Goal: Task Accomplishment & Management: Manage account settings

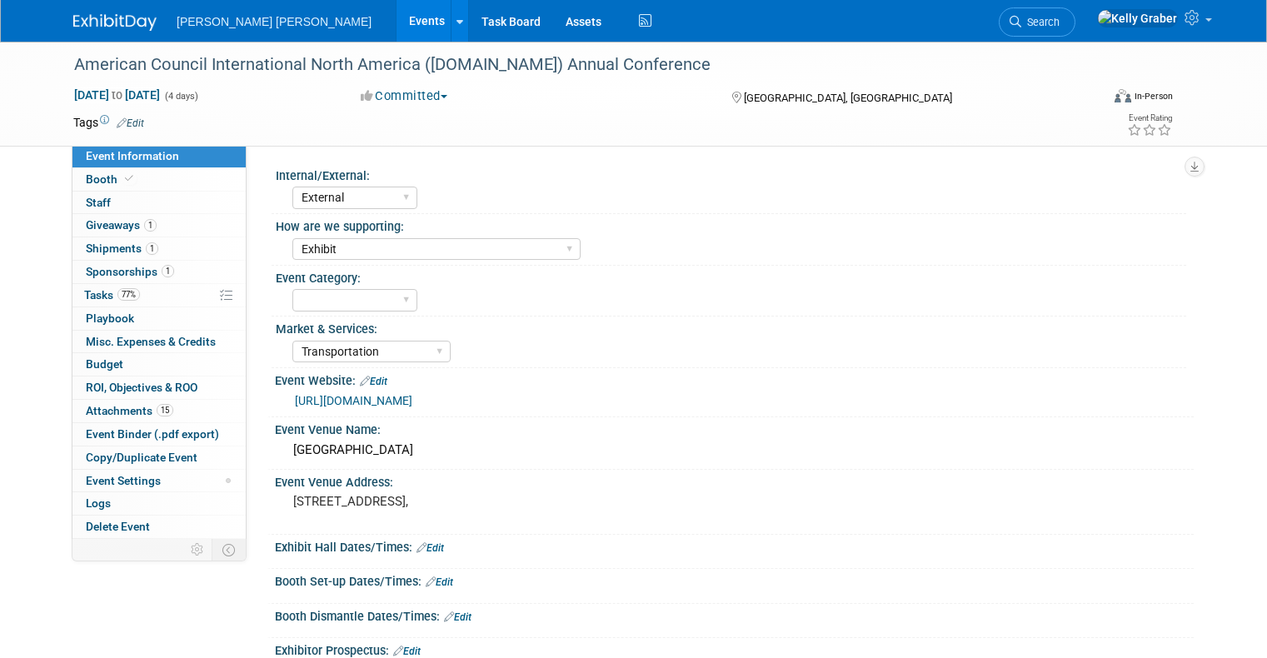
select select "External"
select select "Exhibit"
select select "Transportation"
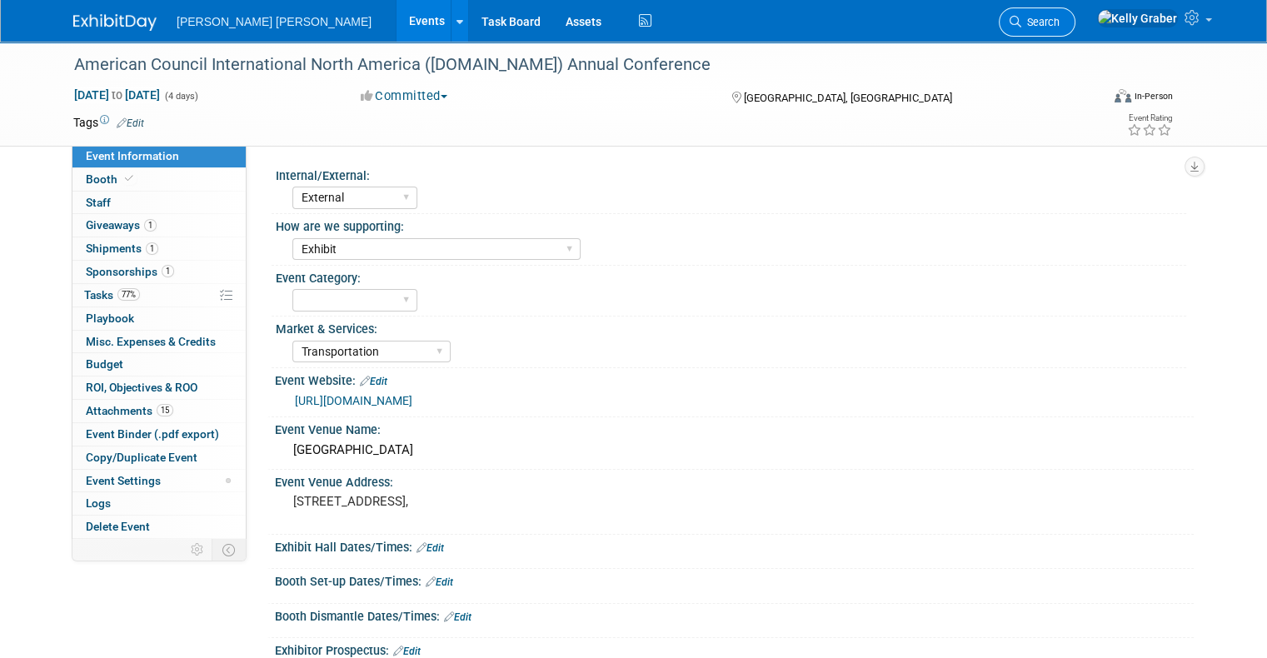
click at [1060, 18] on span "Search" at bounding box center [1041, 22] width 38 height 12
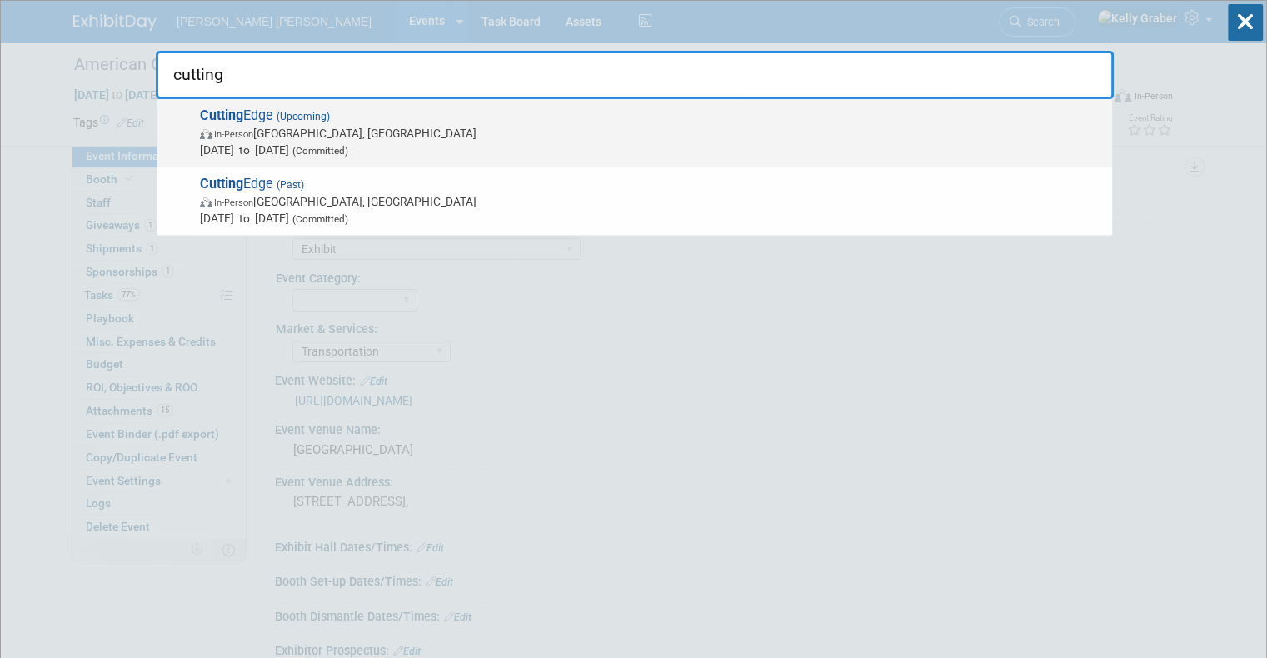
type input "cutting"
click at [327, 128] on span "In-Person [GEOGRAPHIC_DATA], [GEOGRAPHIC_DATA]" at bounding box center [652, 133] width 904 height 17
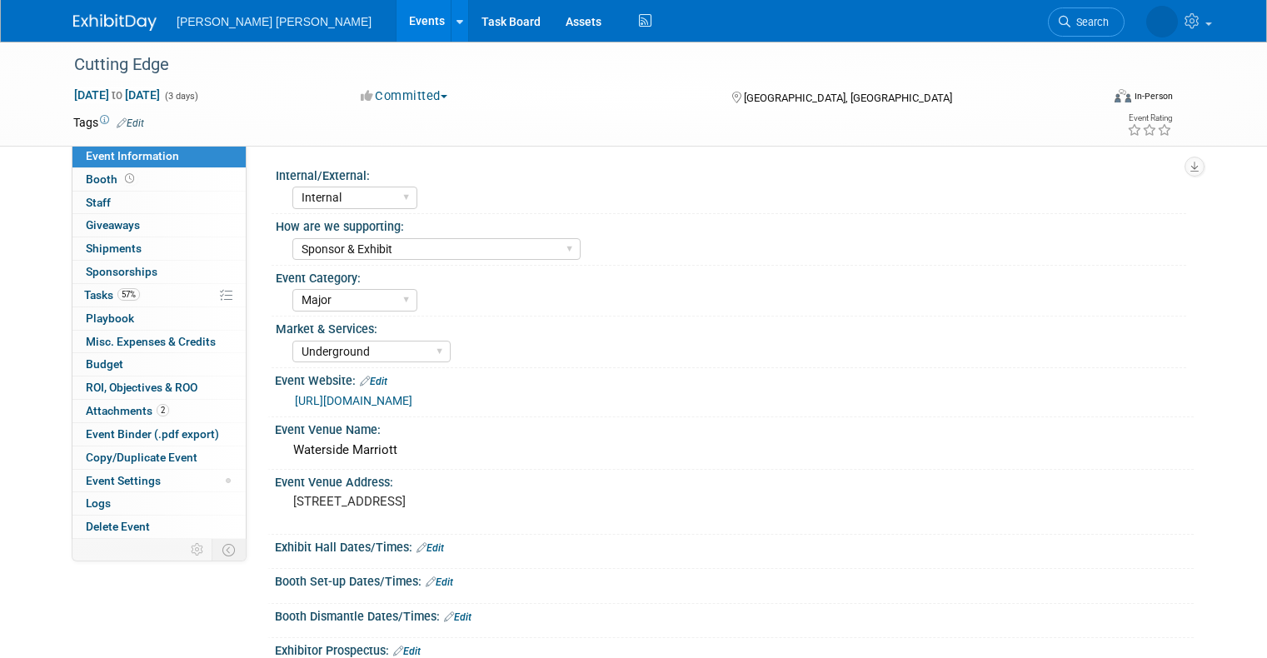
select select "Internal"
select select "Sponsor & Exhibit"
select select "Major"
select select "Underground"
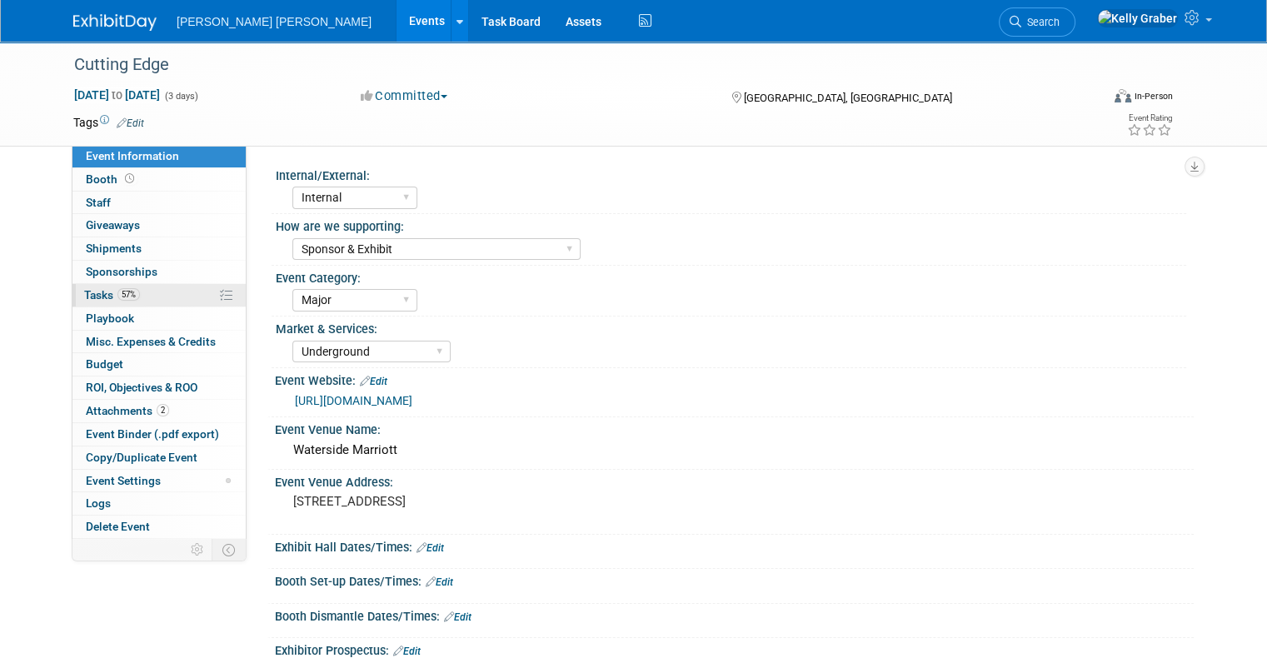
click at [97, 286] on link "57% Tasks 57%" at bounding box center [158, 295] width 173 height 22
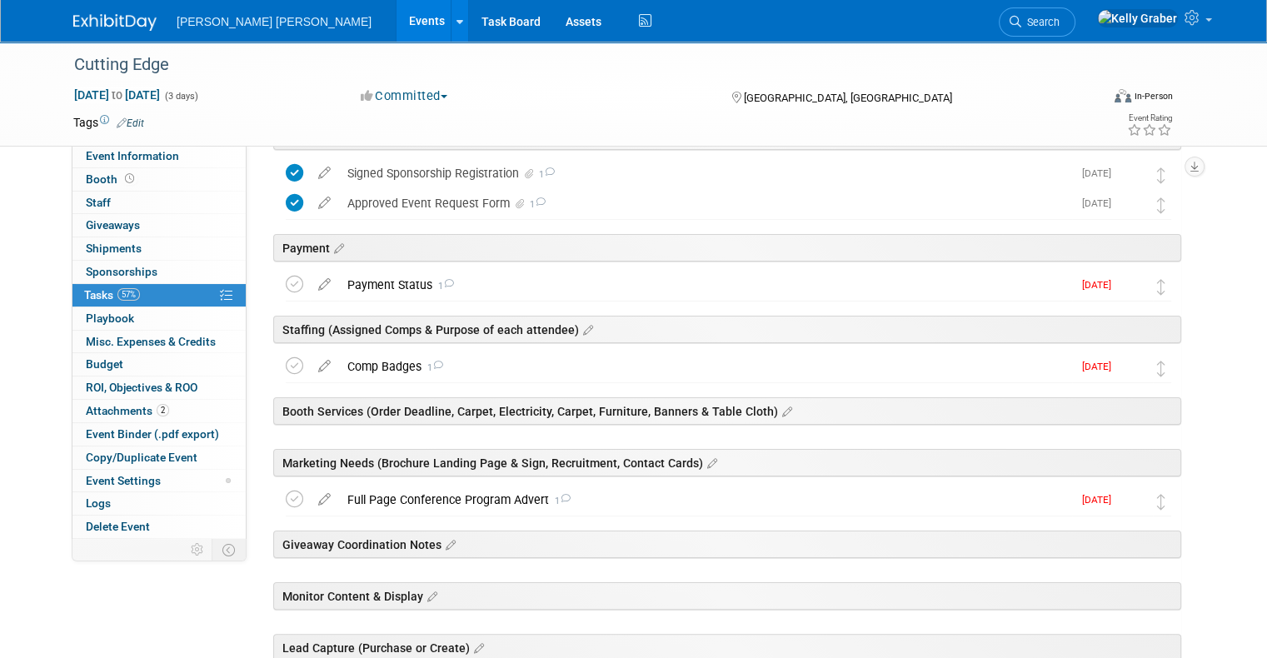
scroll to position [167, 0]
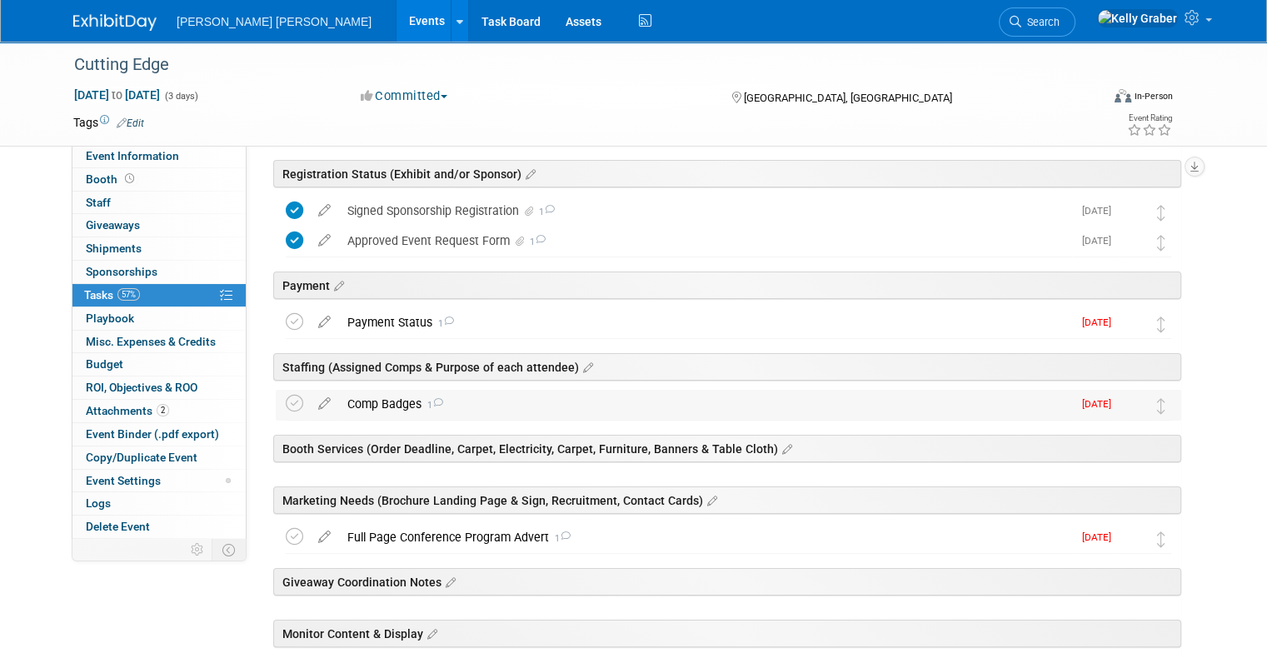
click at [422, 409] on span "1" at bounding box center [433, 405] width 22 height 11
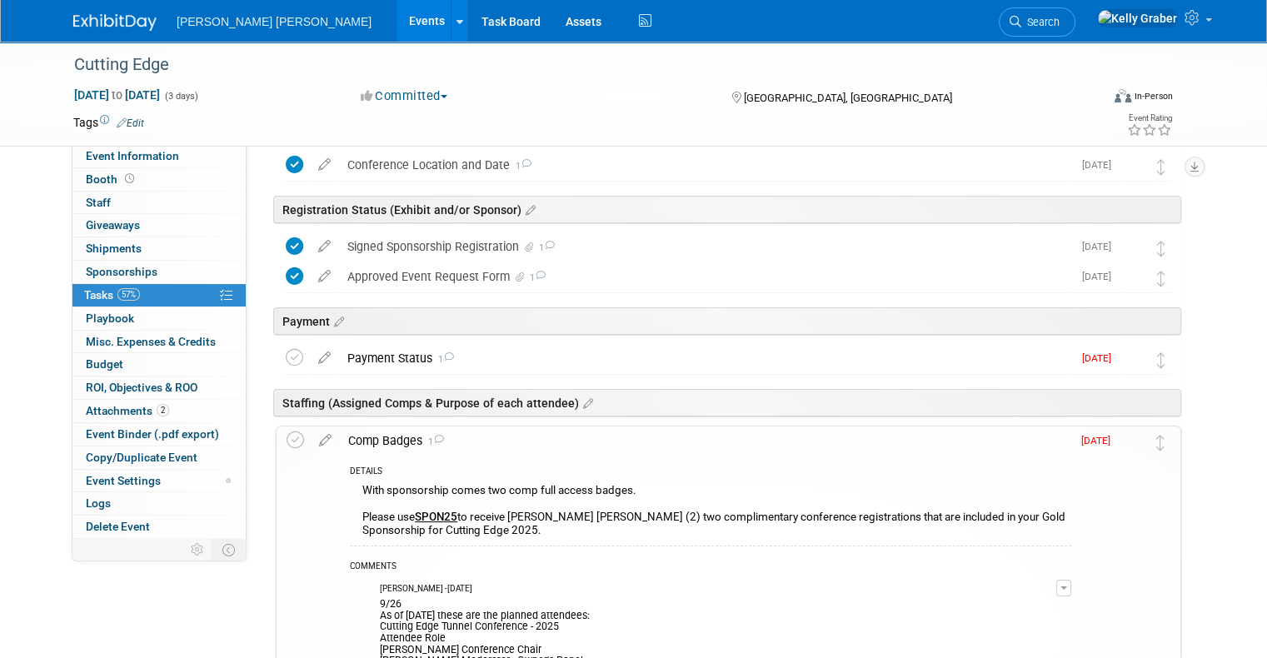
scroll to position [0, 0]
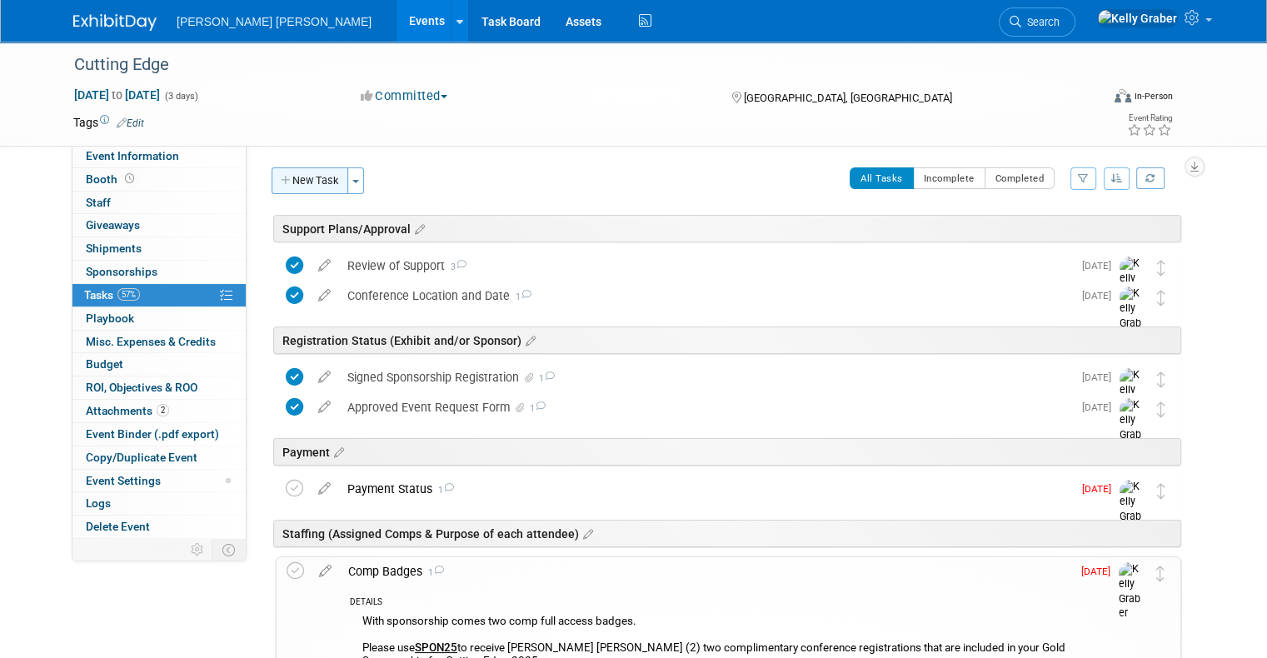
click at [307, 181] on button "New Task" at bounding box center [310, 180] width 77 height 27
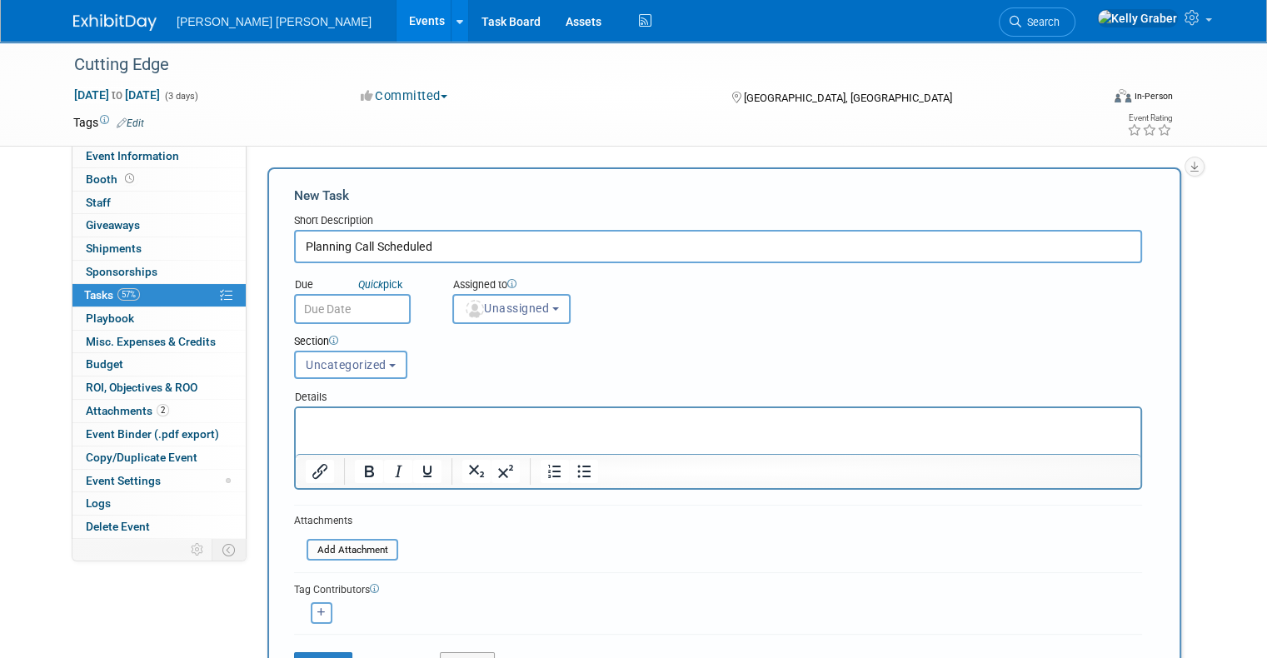
type input "Planning Call Scheduled"
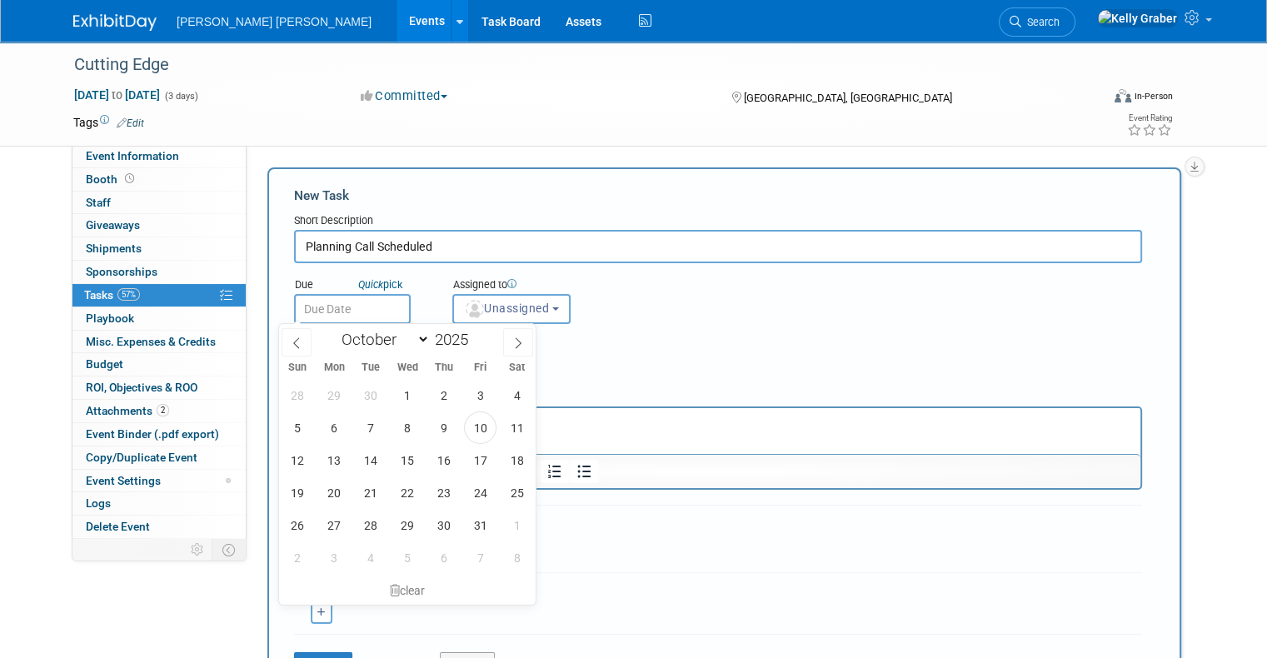
click at [371, 315] on body "Mott MacDonald Events Add Event Bulk Upload Events Shareable Event Boards Recen…" at bounding box center [633, 329] width 1267 height 658
click at [452, 458] on span "16" at bounding box center [443, 460] width 32 height 32
type input "Oct 16, 2025"
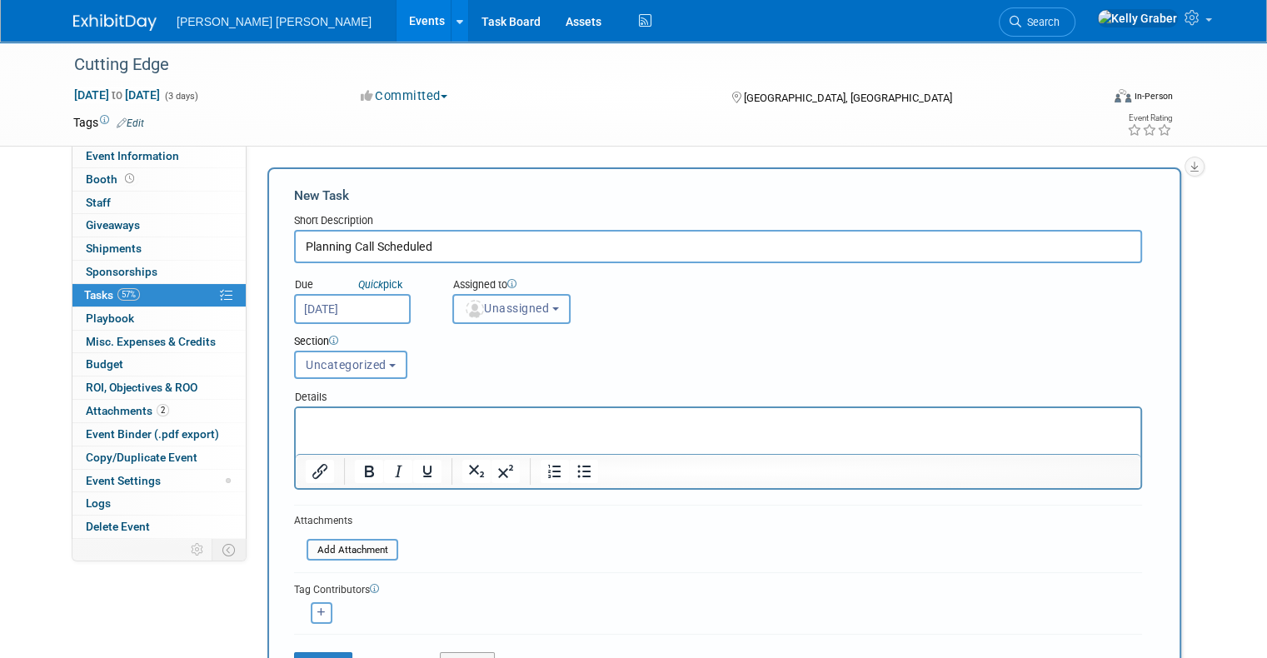
click at [503, 306] on span "Unassigned" at bounding box center [506, 308] width 85 height 13
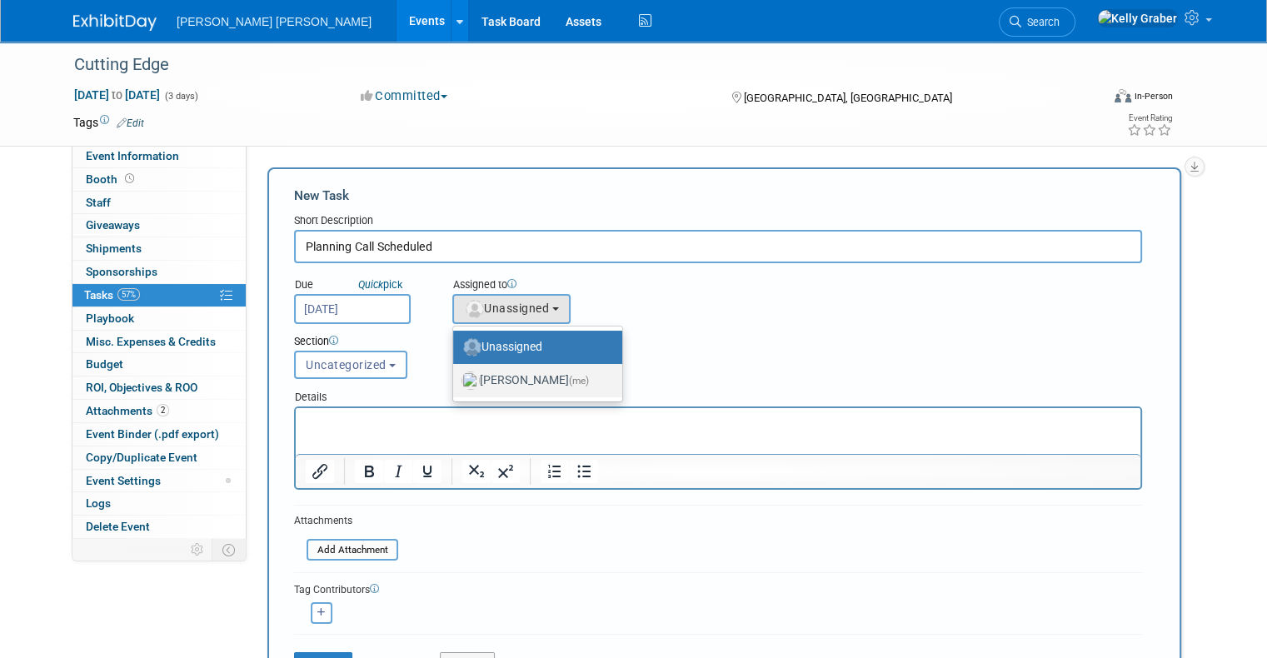
click at [501, 385] on label "Kelly Graber (me)" at bounding box center [534, 380] width 144 height 27
click at [456, 384] on input "Kelly Graber (me)" at bounding box center [450, 378] width 11 height 11
select select "ec37184c-c01f-4f21-939d-fe7fd02e2e7e"
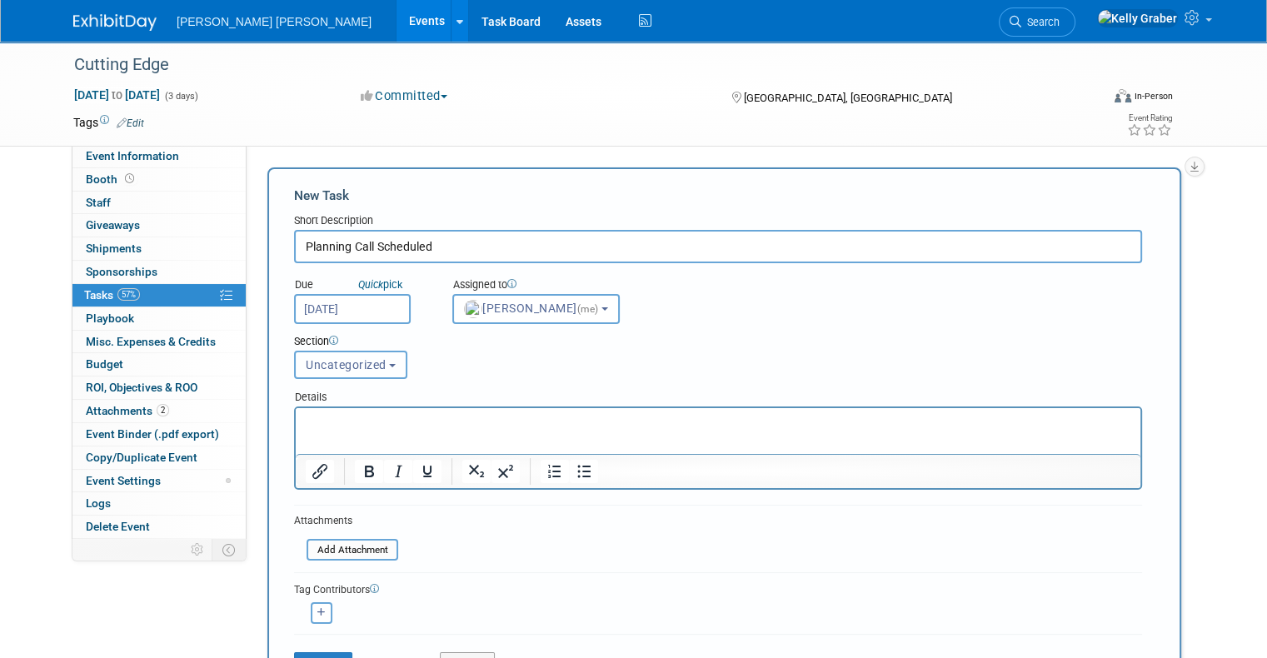
click at [354, 361] on span "Uncategorized" at bounding box center [346, 364] width 81 height 13
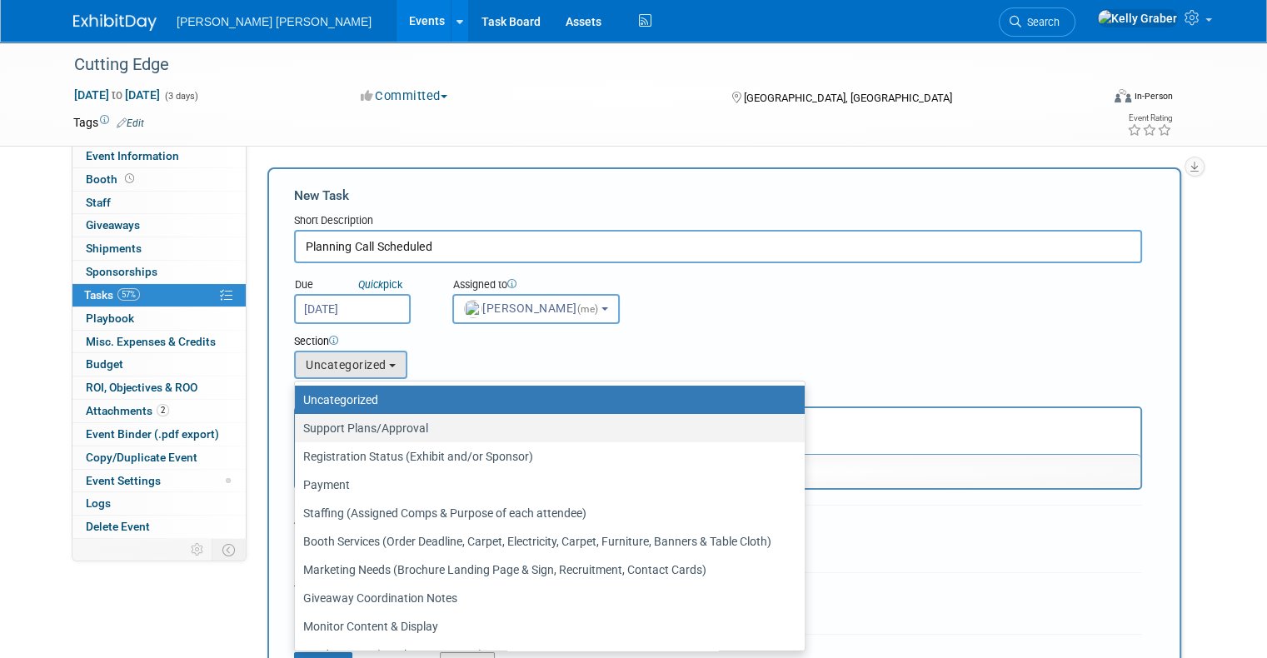
click at [359, 424] on label "Support Plans/Approval" at bounding box center [545, 428] width 485 height 22
click at [297, 424] on input "Support Plans/Approval" at bounding box center [292, 428] width 11 height 11
select select "11256397"
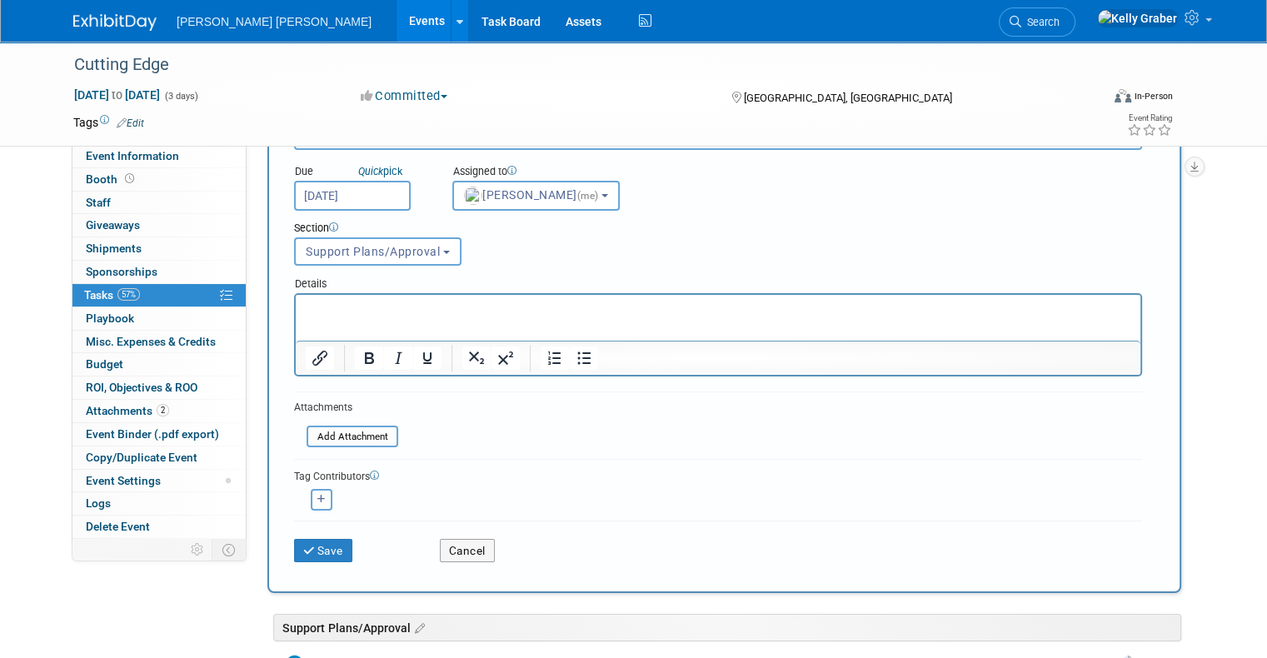
scroll to position [250, 0]
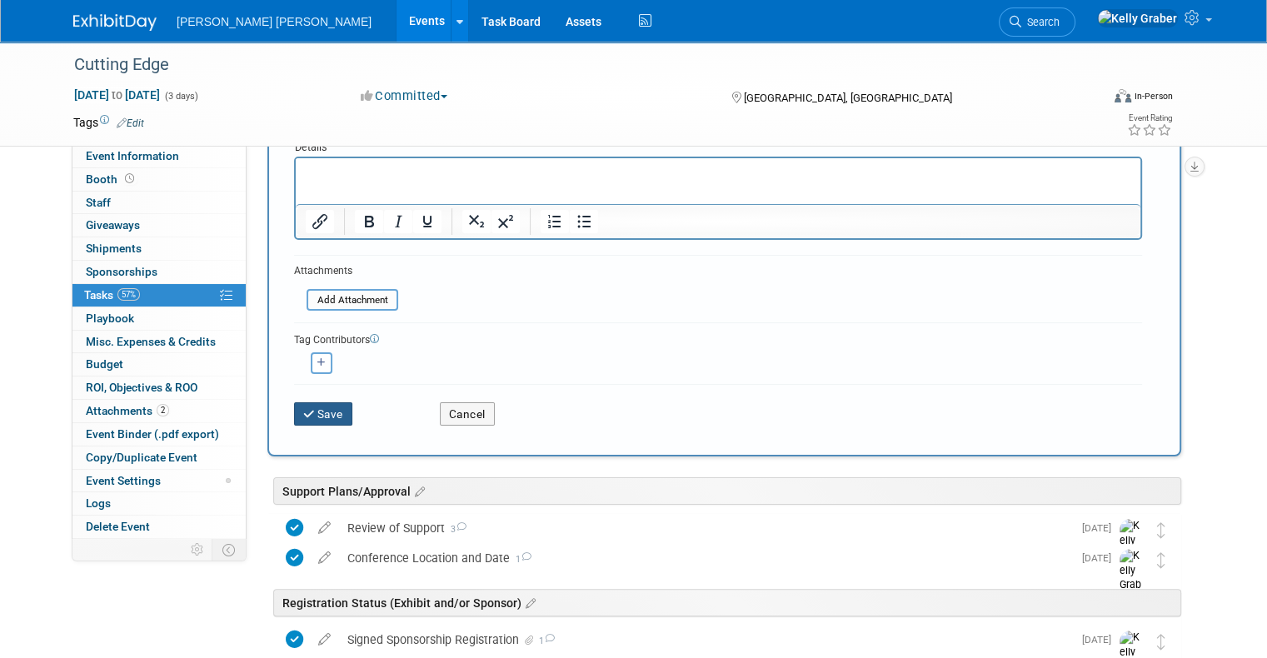
click at [304, 405] on button "Save" at bounding box center [323, 413] width 58 height 23
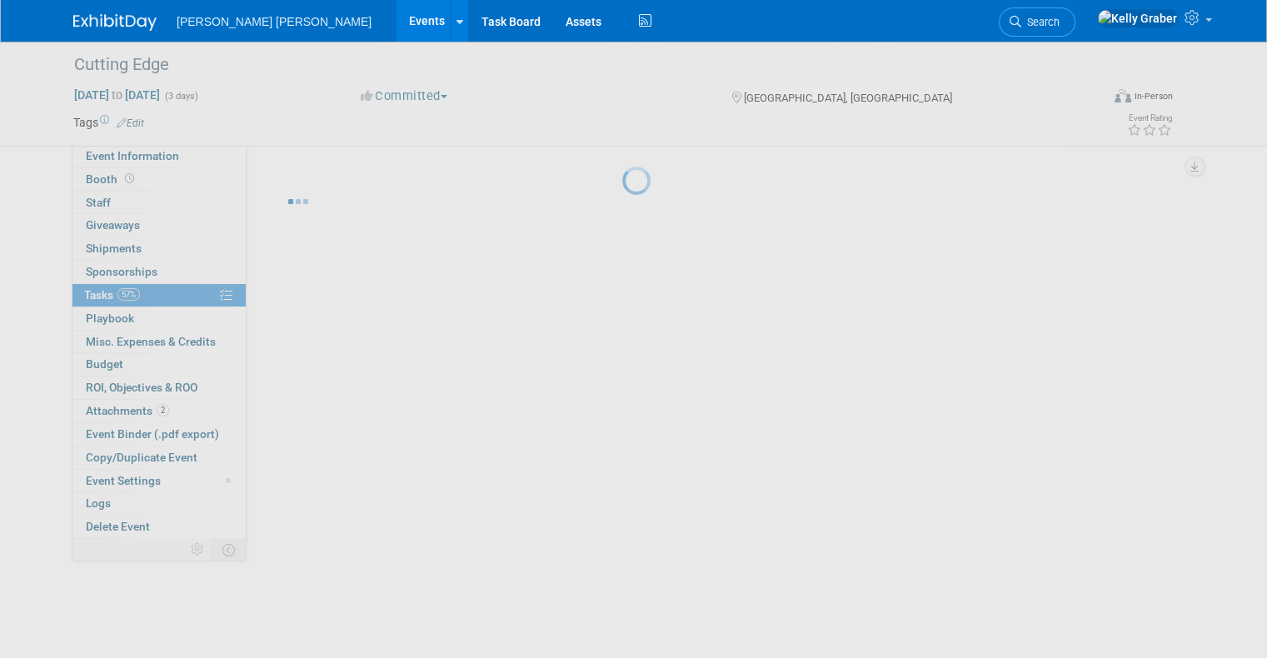
scroll to position [0, 0]
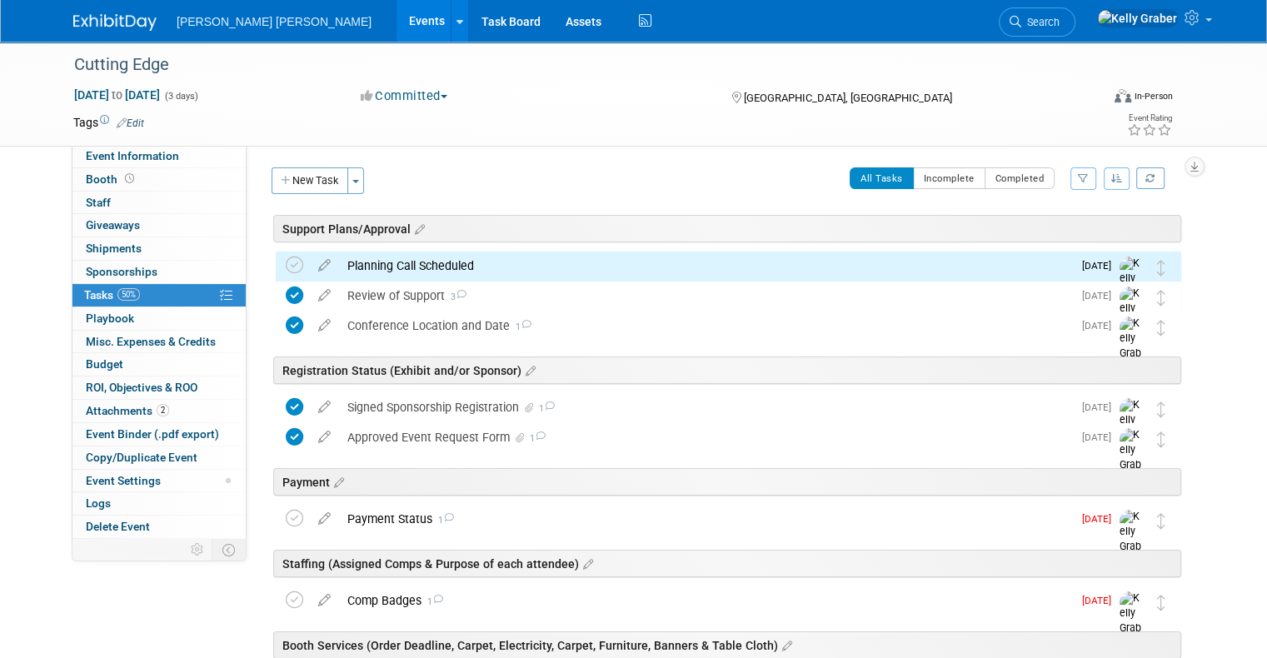
click at [423, 262] on div "Planning Call Scheduled" at bounding box center [705, 266] width 733 height 28
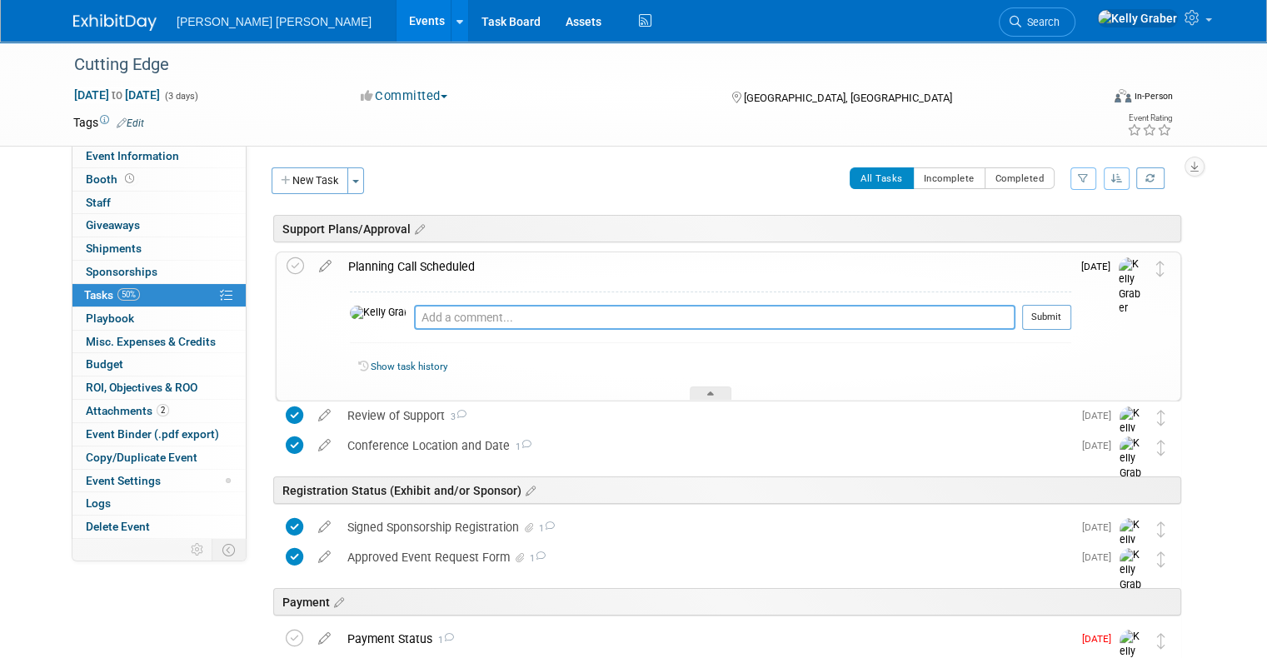
click at [431, 319] on textarea at bounding box center [715, 317] width 602 height 25
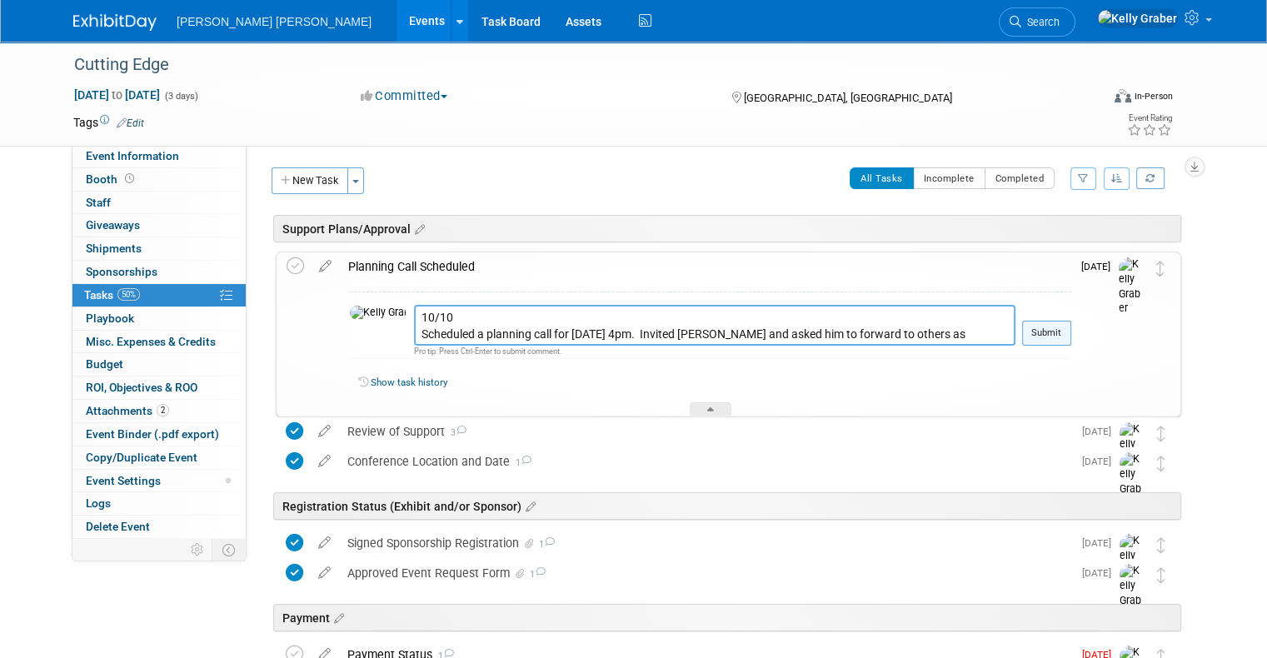
type textarea "10/10 Scheduled a planning call for 10/16 @ 4pm. Invited Julian and asked him t…"
click at [1062, 332] on button "Submit" at bounding box center [1046, 333] width 49 height 25
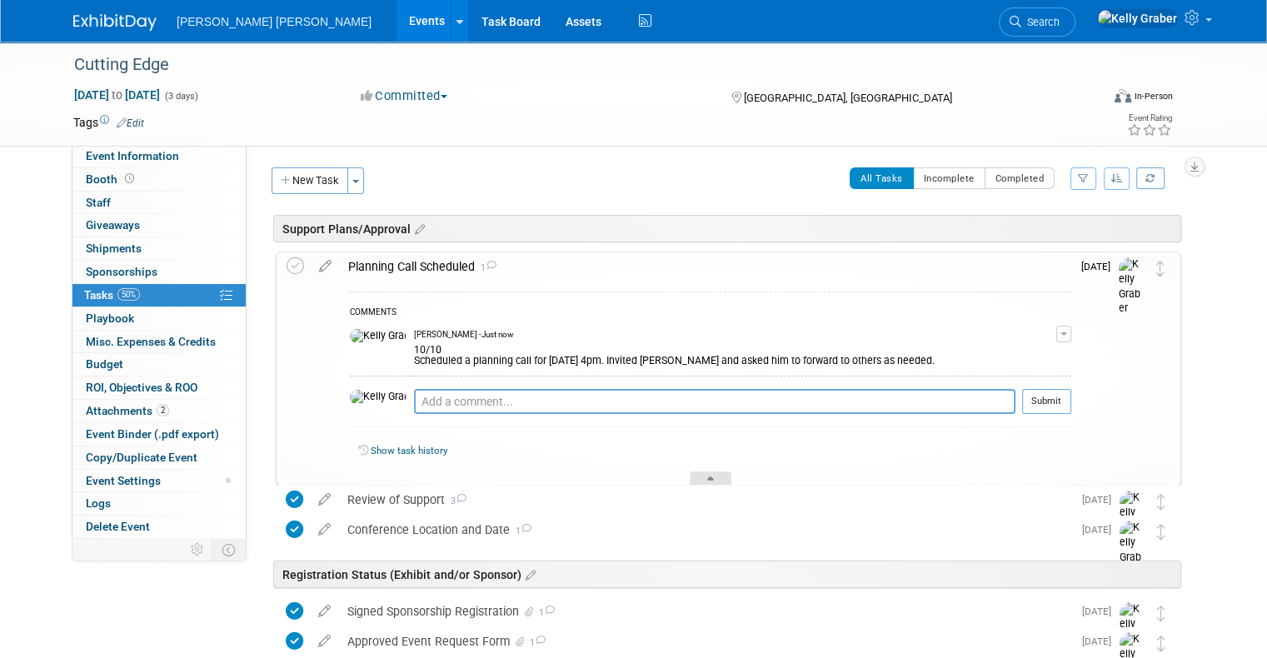
click at [700, 475] on div at bounding box center [711, 479] width 42 height 14
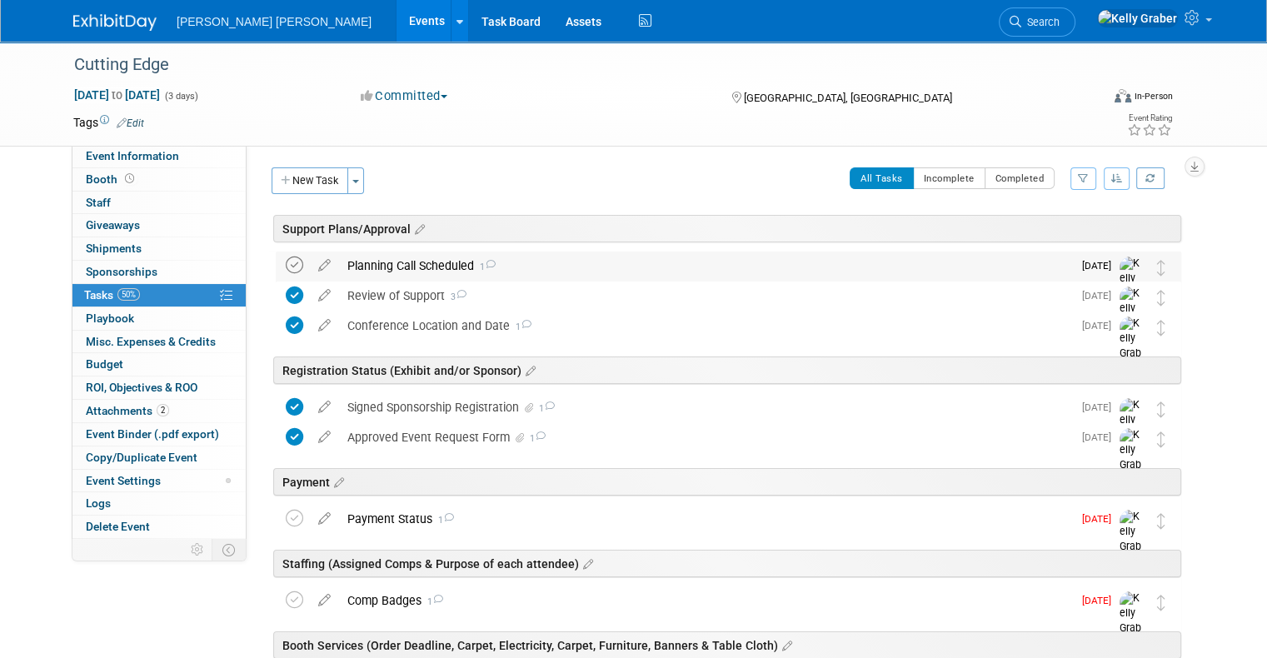
click at [286, 265] on icon at bounding box center [294, 265] width 17 height 17
click at [1076, 28] on link "Search" at bounding box center [1037, 21] width 77 height 29
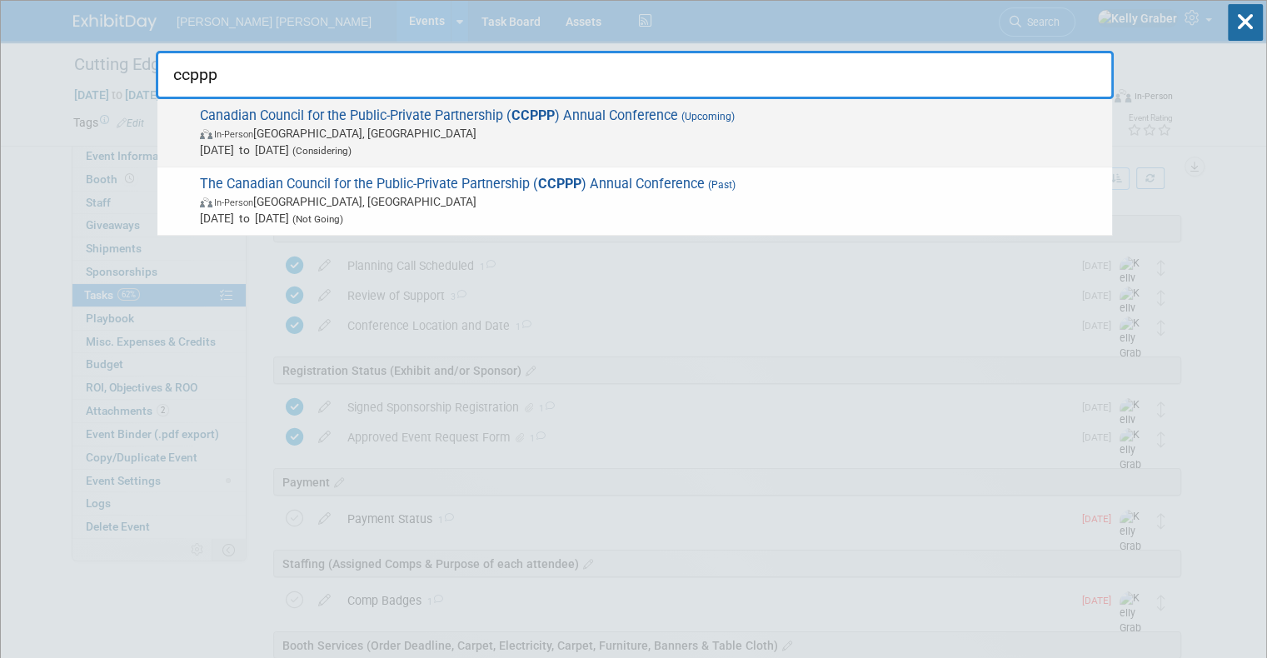
type input "ccppp"
click at [540, 142] on span "Oct 27, 2025 to Oct 28, 2025 (Considering)" at bounding box center [652, 150] width 904 height 17
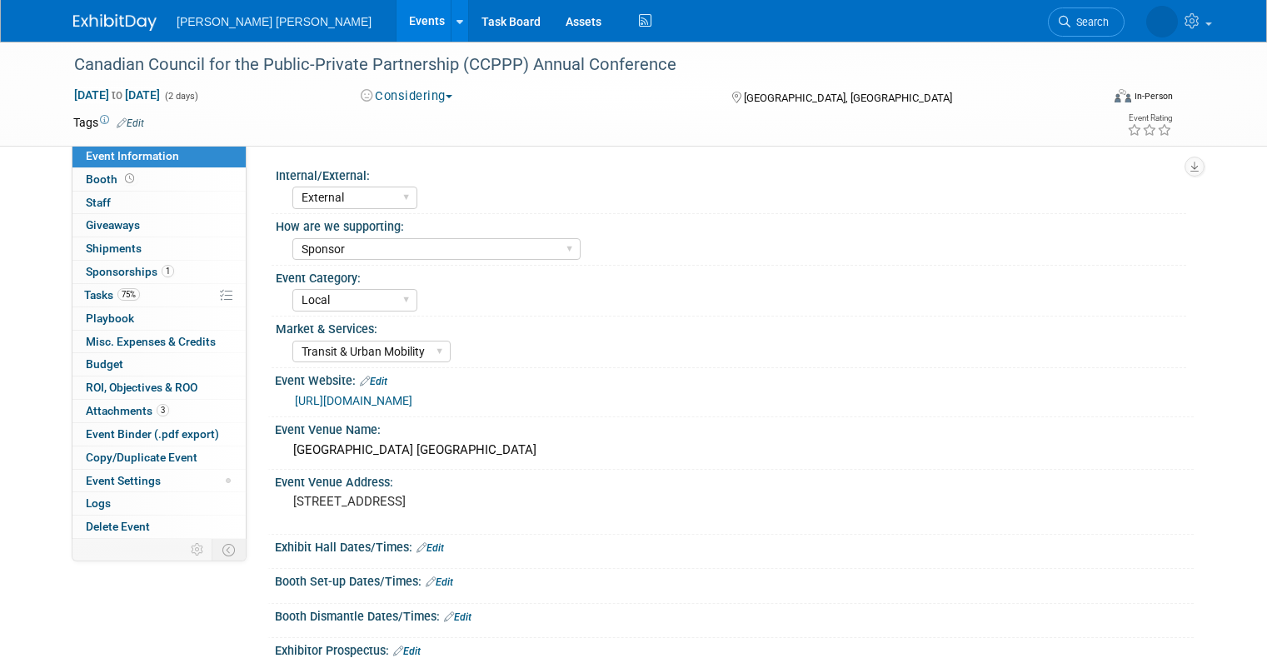
select select "External"
select select "Sponsor"
select select "Local"
select select "Transit & Urban Mobility"
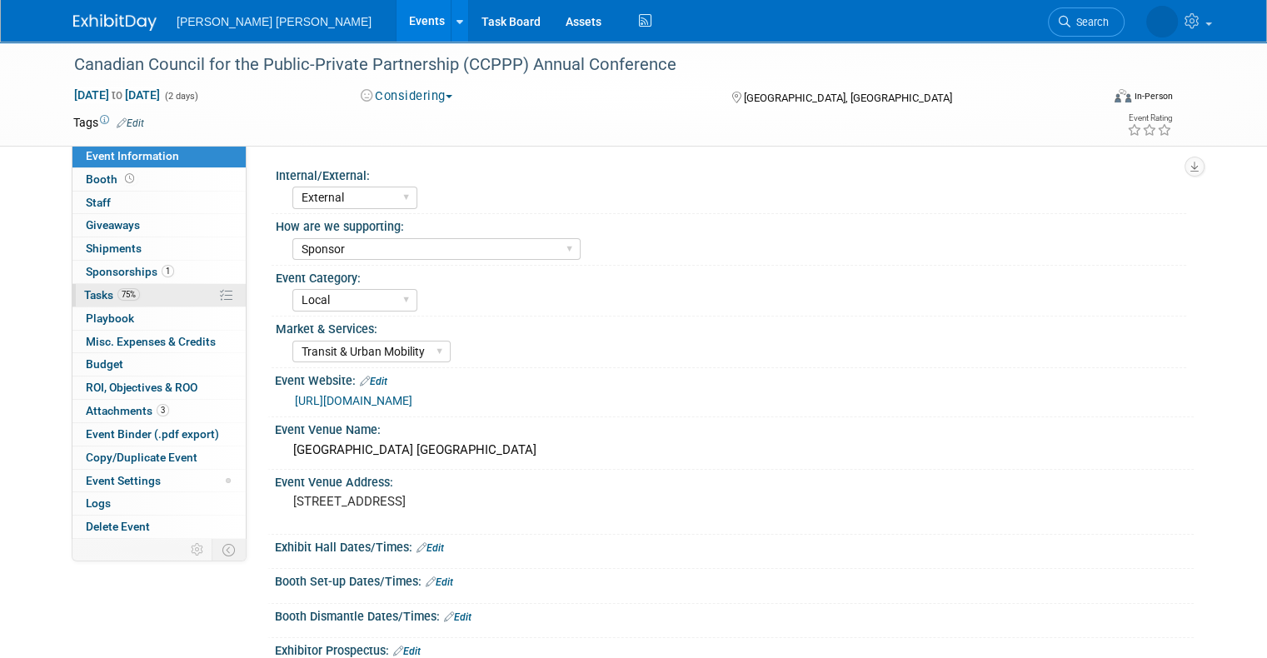
click at [124, 288] on span "Tasks 75%" at bounding box center [112, 294] width 56 height 13
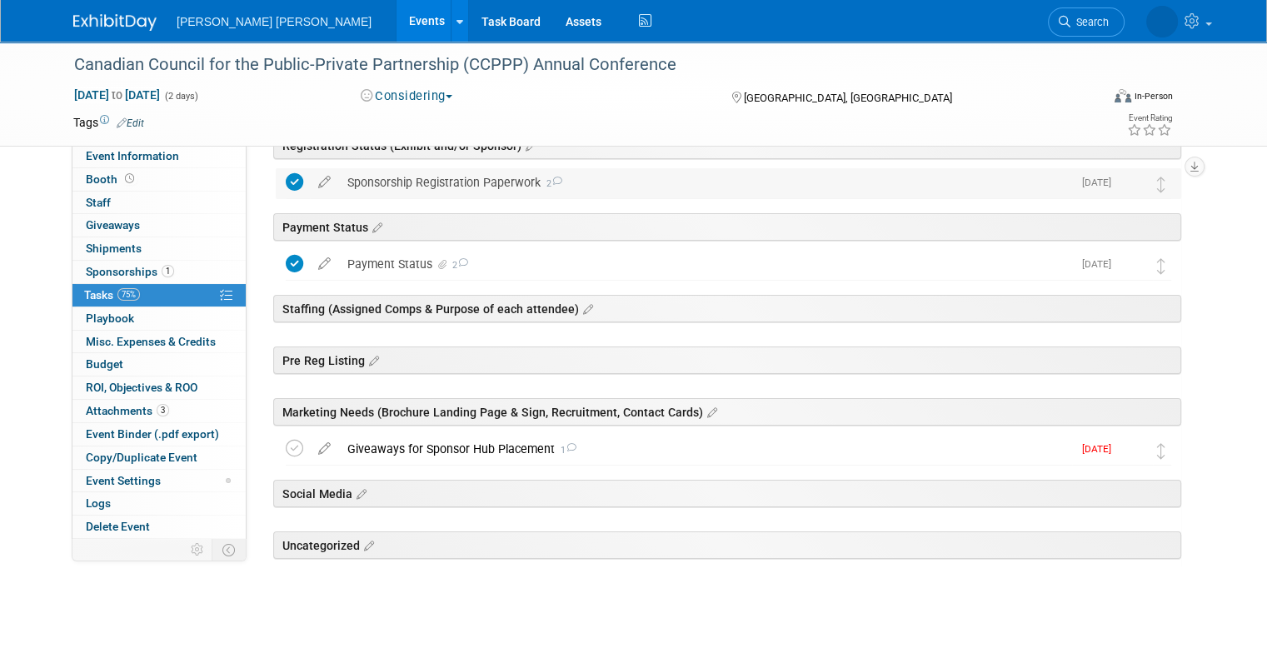
scroll to position [167, 0]
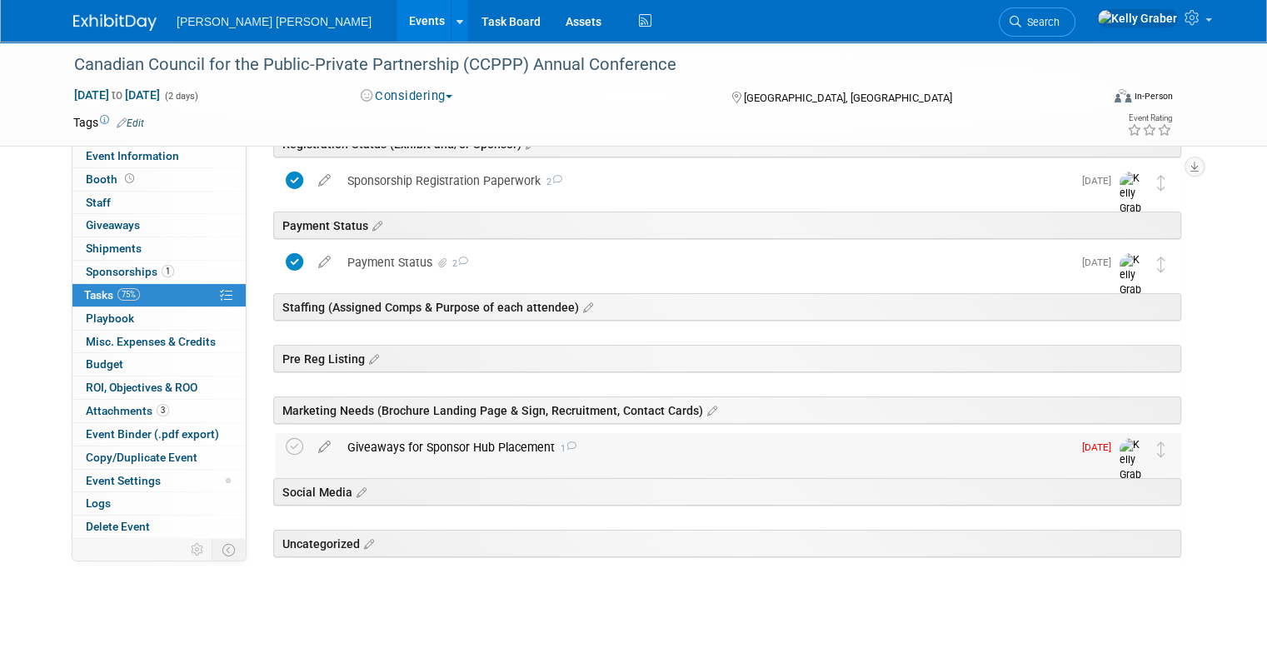
click at [428, 444] on div "Giveaways for Sponsor Hub Placement 1" at bounding box center [705, 447] width 733 height 28
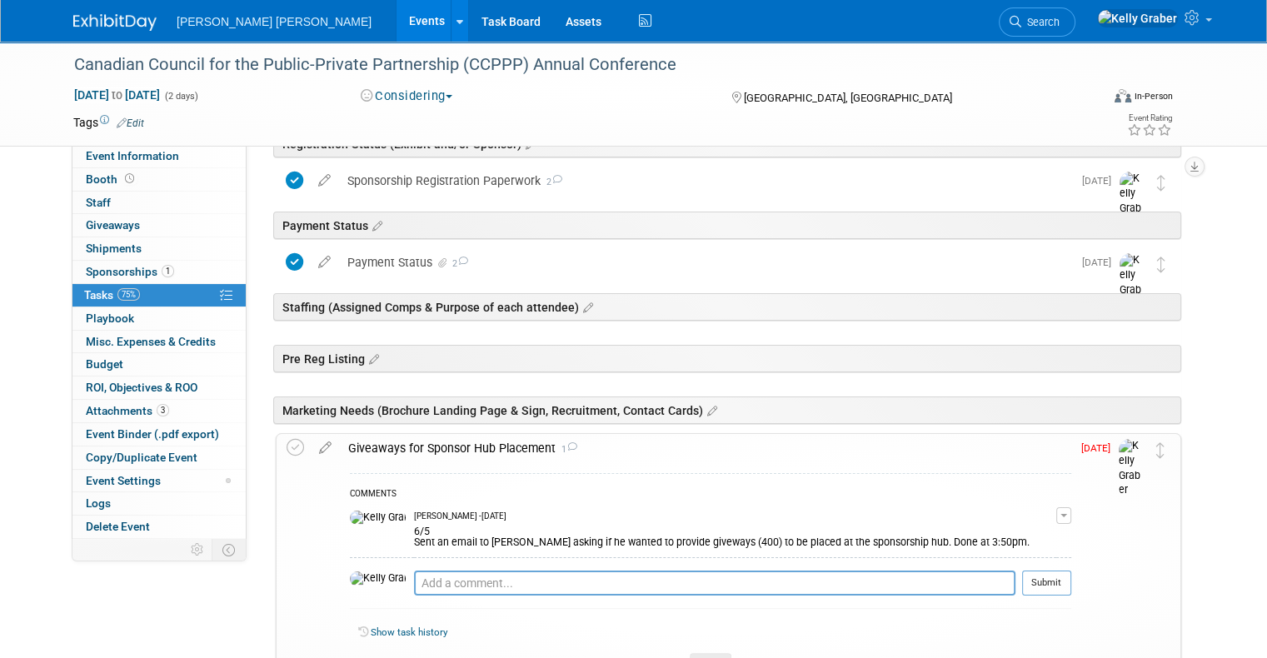
scroll to position [333, 0]
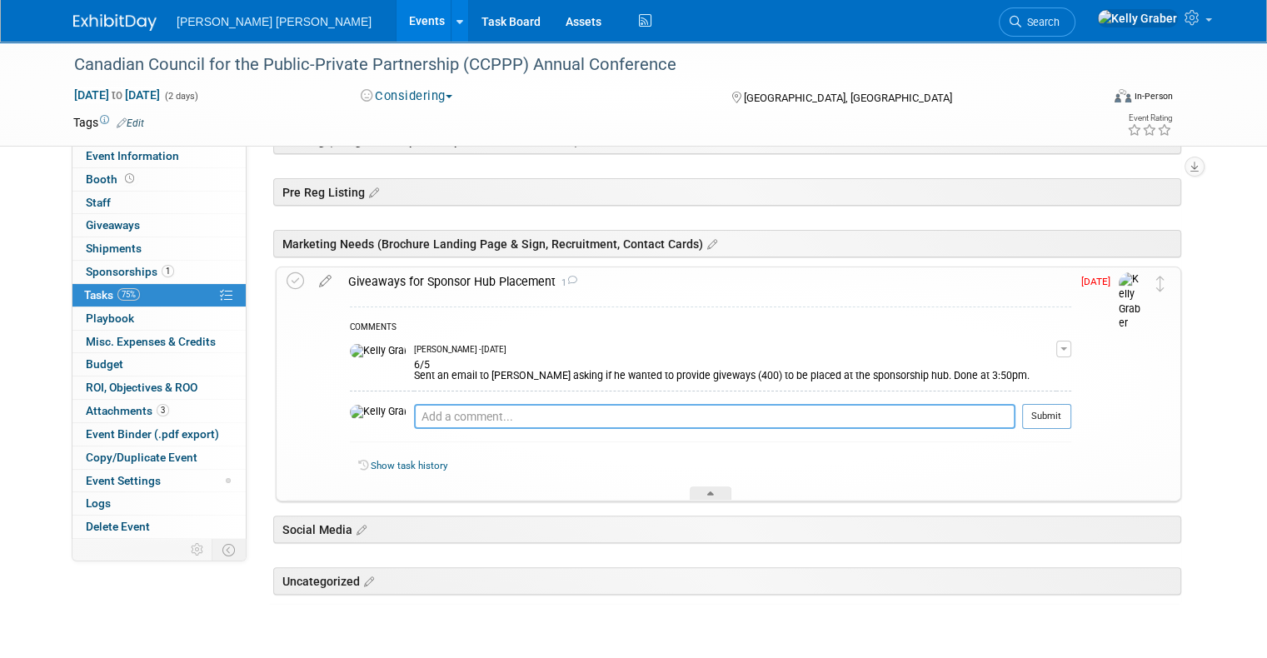
click at [440, 415] on textarea at bounding box center [715, 416] width 602 height 25
click at [462, 414] on textarea at bounding box center [715, 416] width 602 height 25
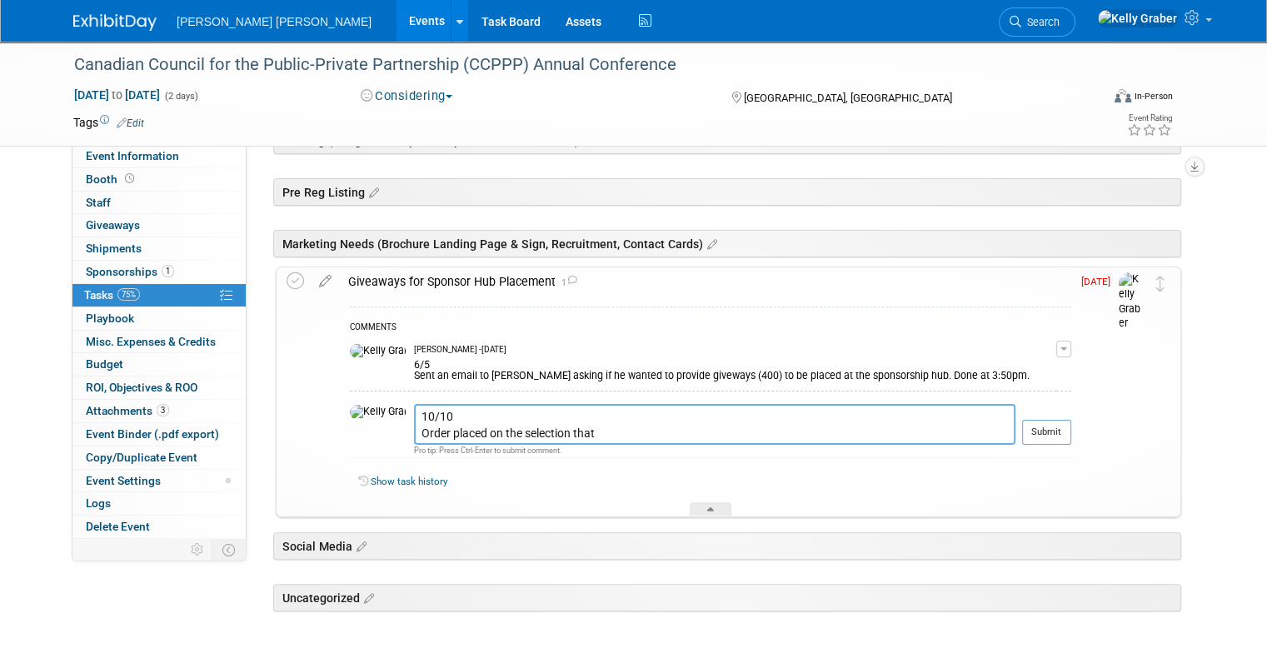
paste textarea "Anusheema Chakraborty <Anusheema.C@mottmac.com>"
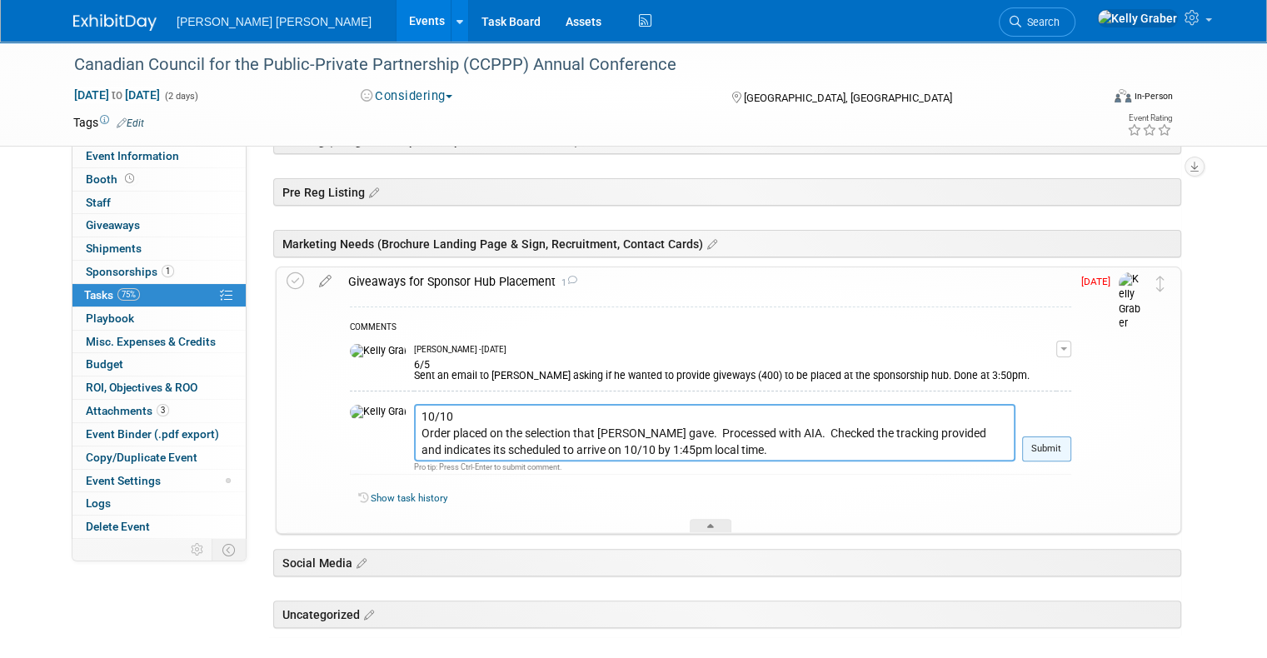
type textarea "10/10 Order placed on the selection that Anusheema Chakraborty gave. Processed …"
click at [1070, 446] on button "Submit" at bounding box center [1046, 449] width 49 height 25
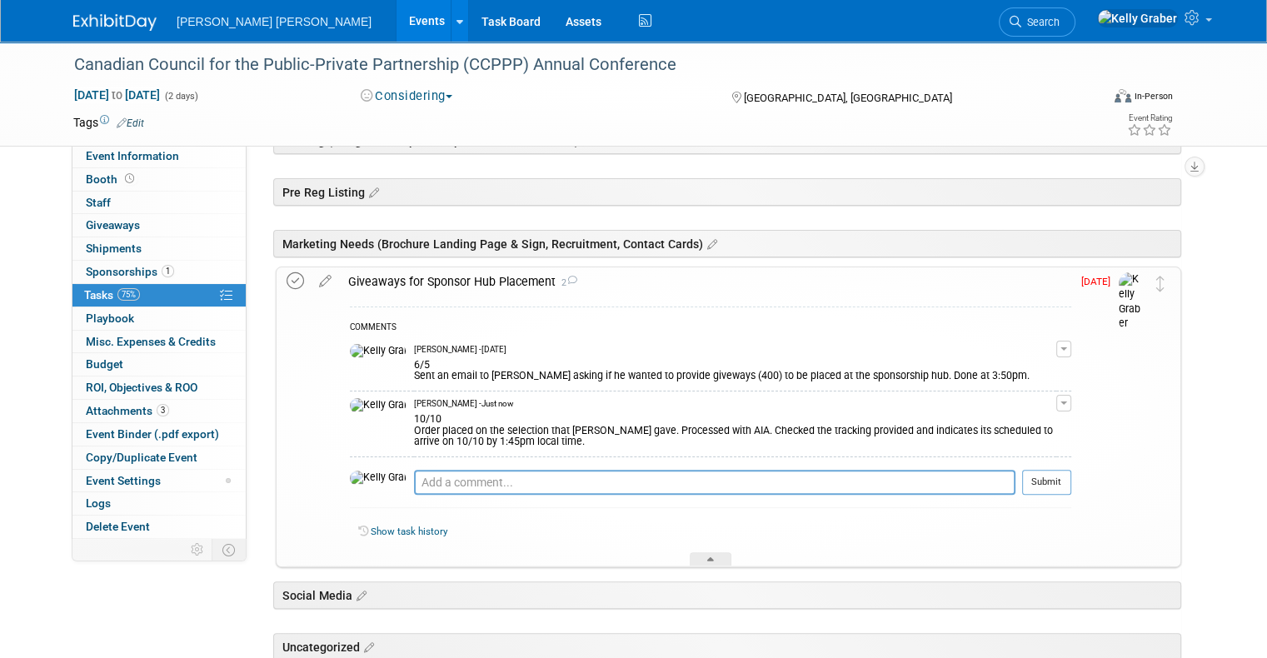
click at [287, 283] on icon at bounding box center [295, 280] width 17 height 17
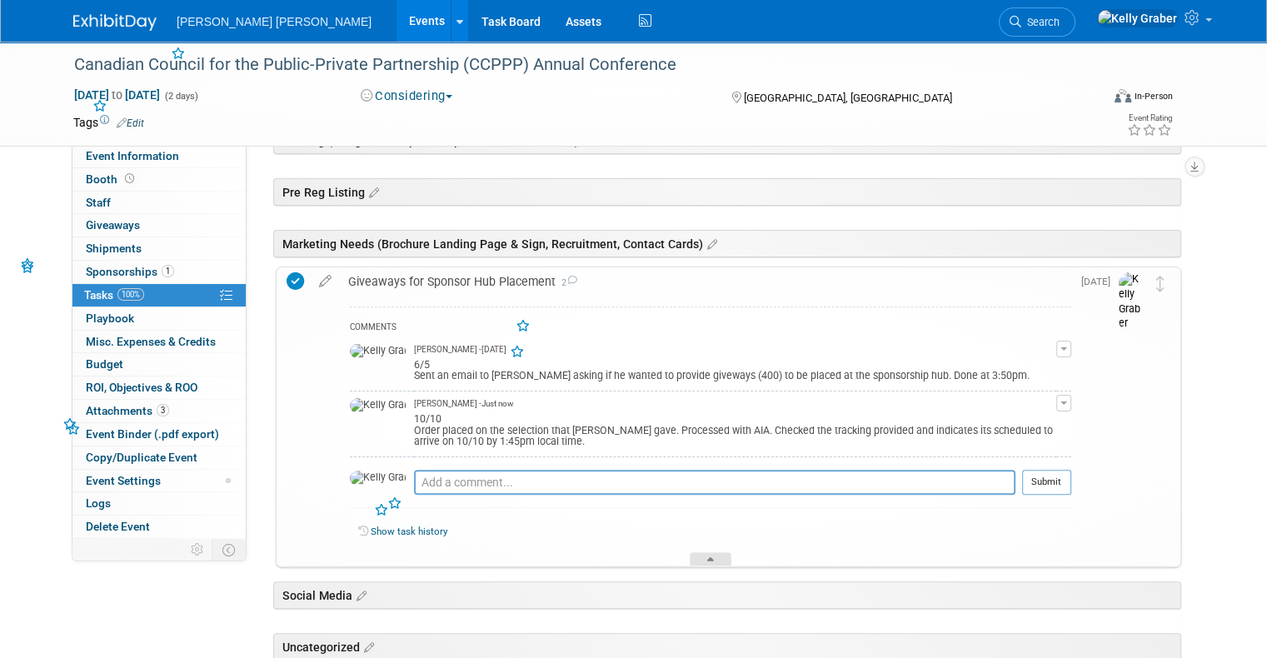
click at [707, 562] on div at bounding box center [711, 559] width 42 height 14
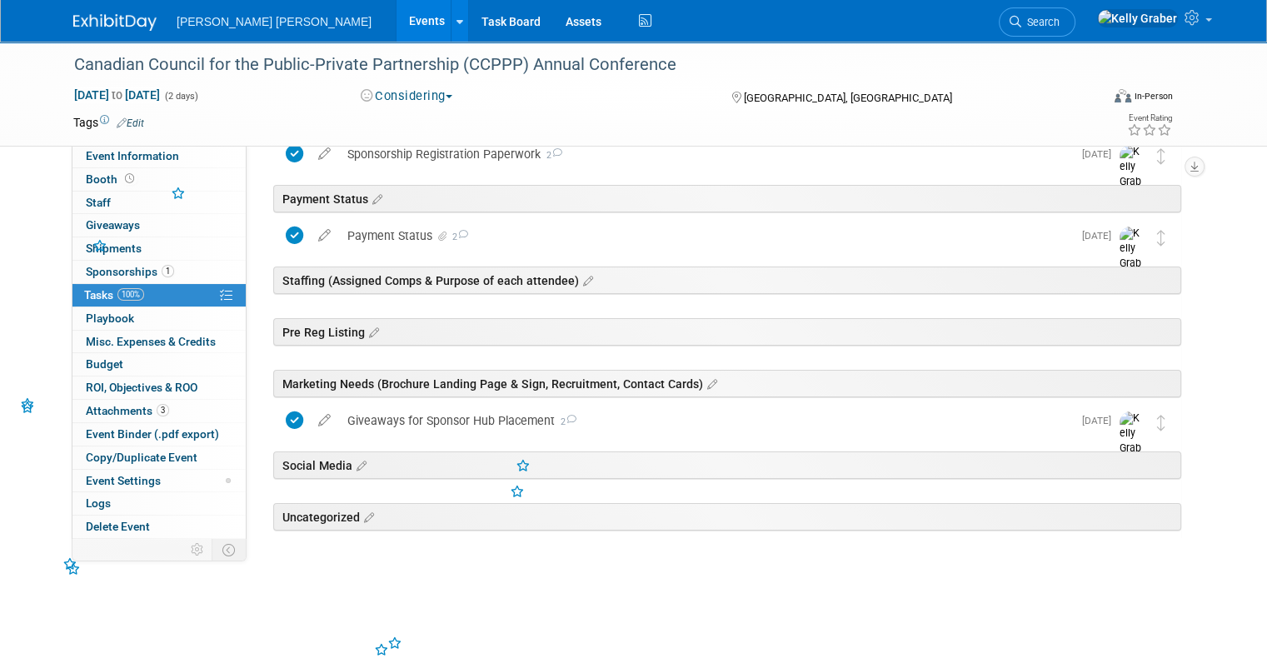
scroll to position [176, 0]
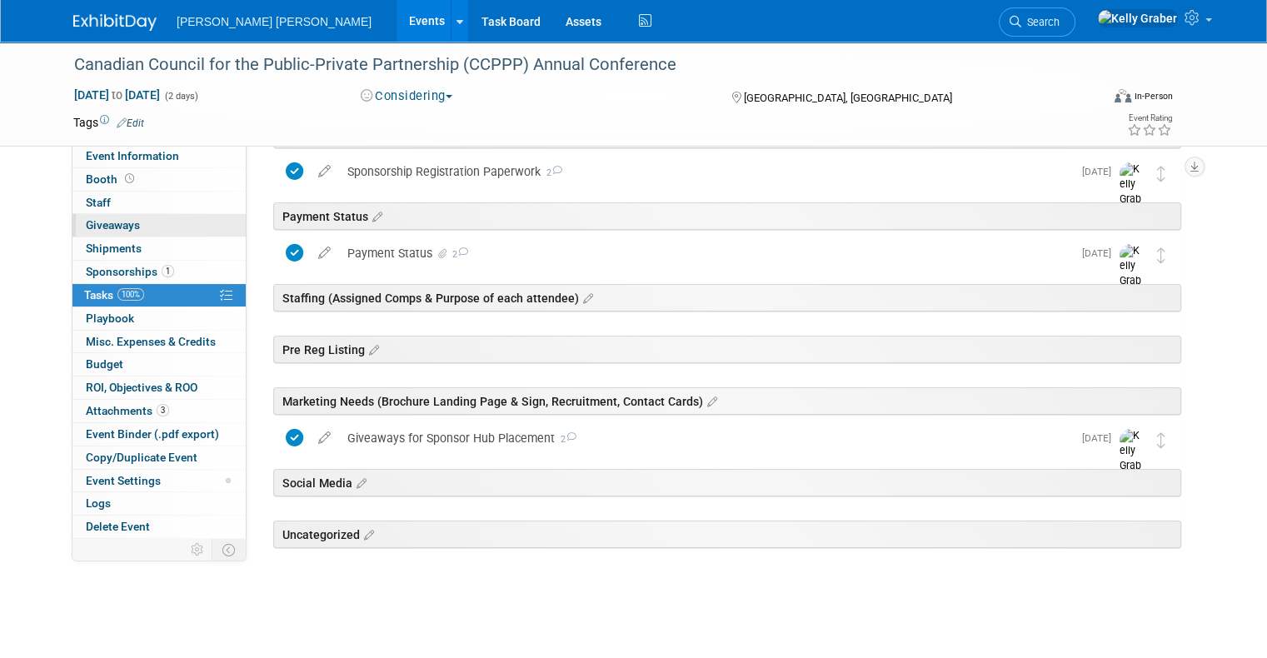
click at [86, 226] on span "Giveaways 0" at bounding box center [113, 224] width 54 height 13
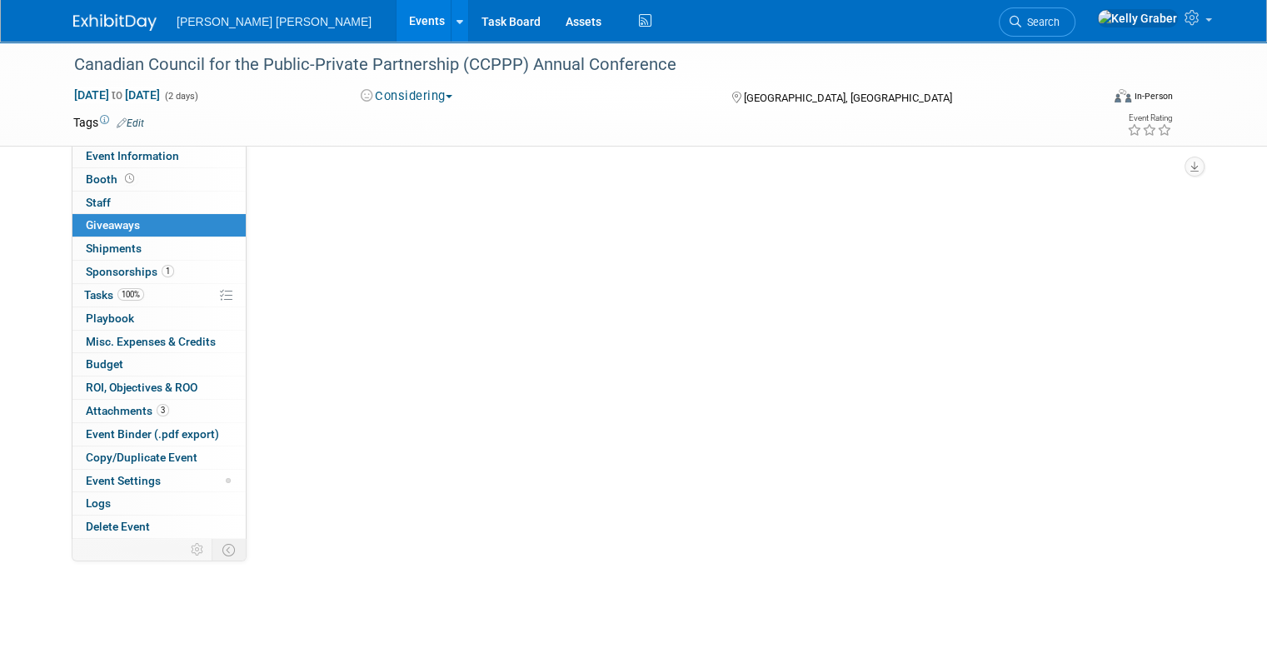
scroll to position [0, 0]
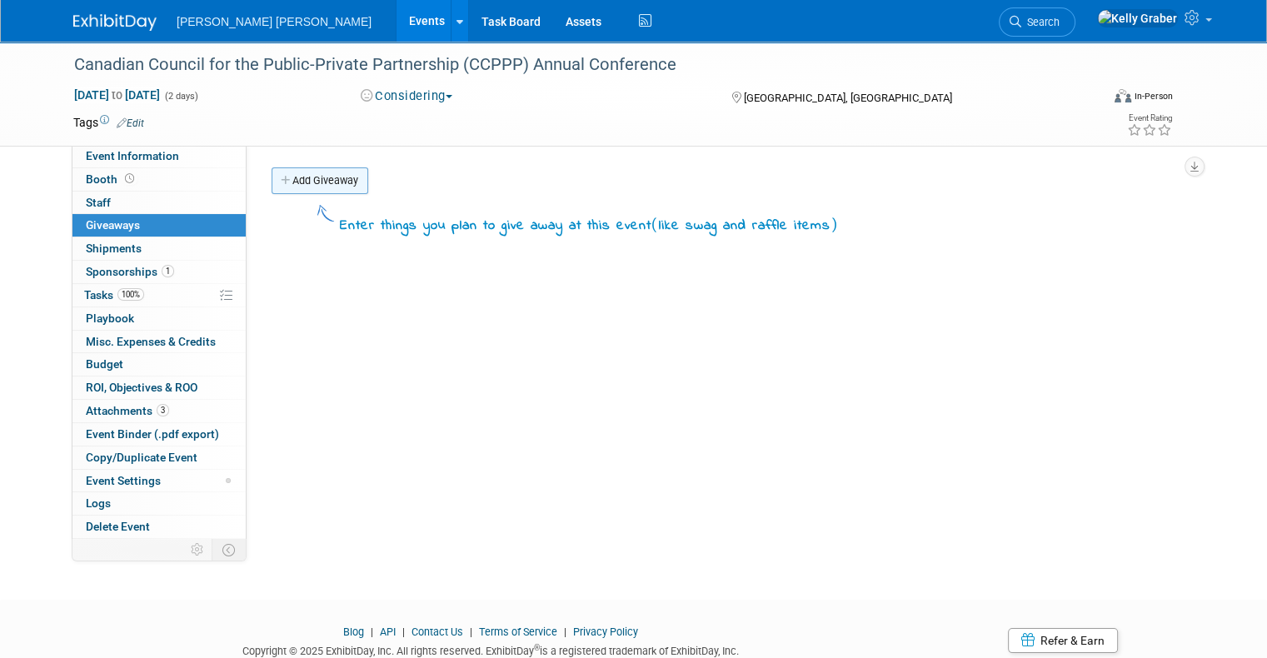
click at [313, 178] on link "Add Giveaway" at bounding box center [320, 180] width 97 height 27
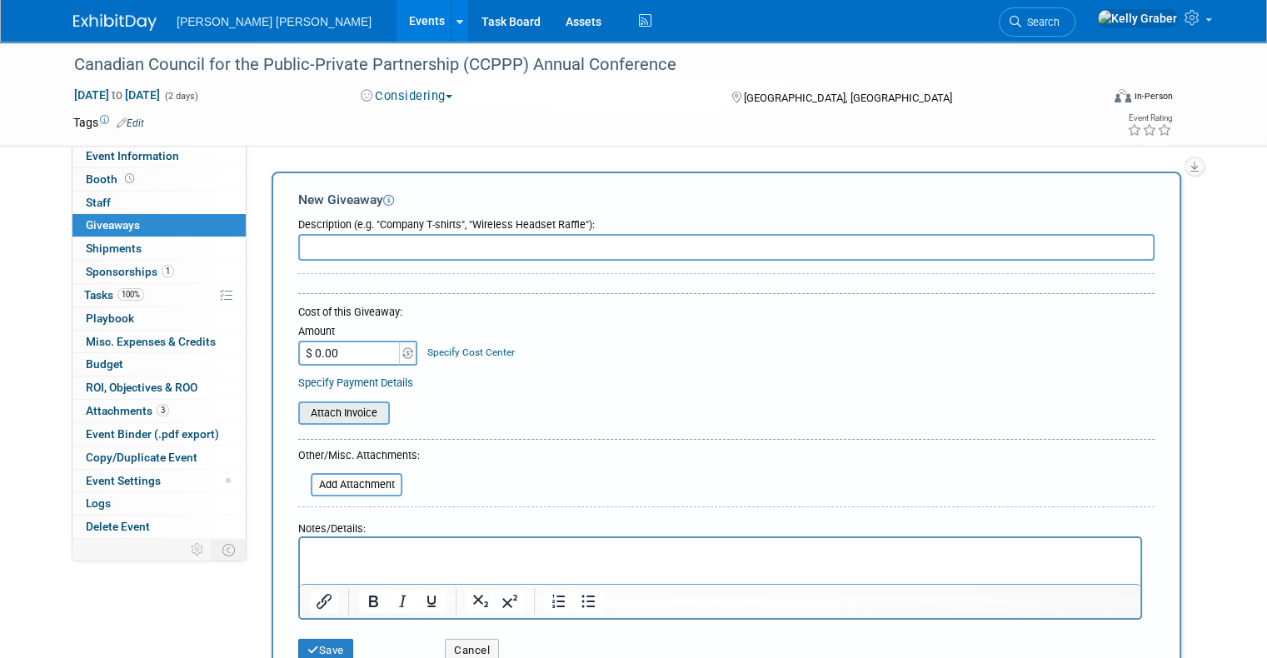
click at [319, 404] on input "file" at bounding box center [289, 413] width 198 height 20
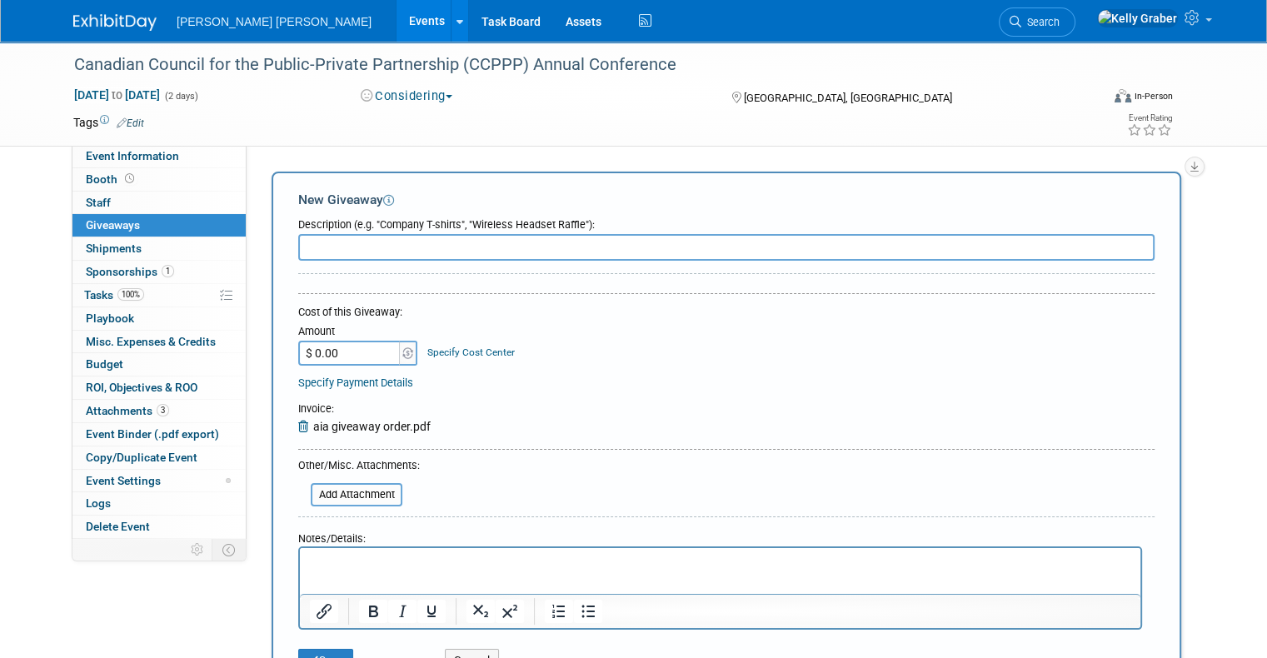
click at [373, 356] on input "$ 0.00" at bounding box center [350, 353] width 104 height 25
type input "$ 623.05"
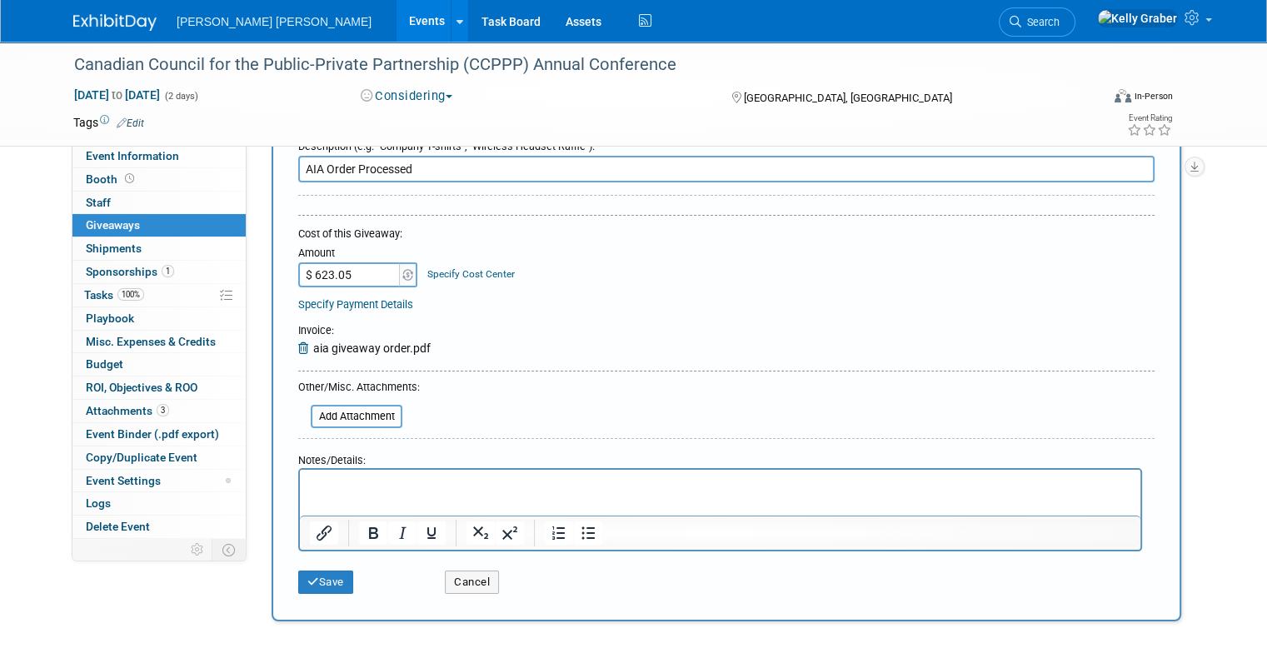
scroll to position [167, 0]
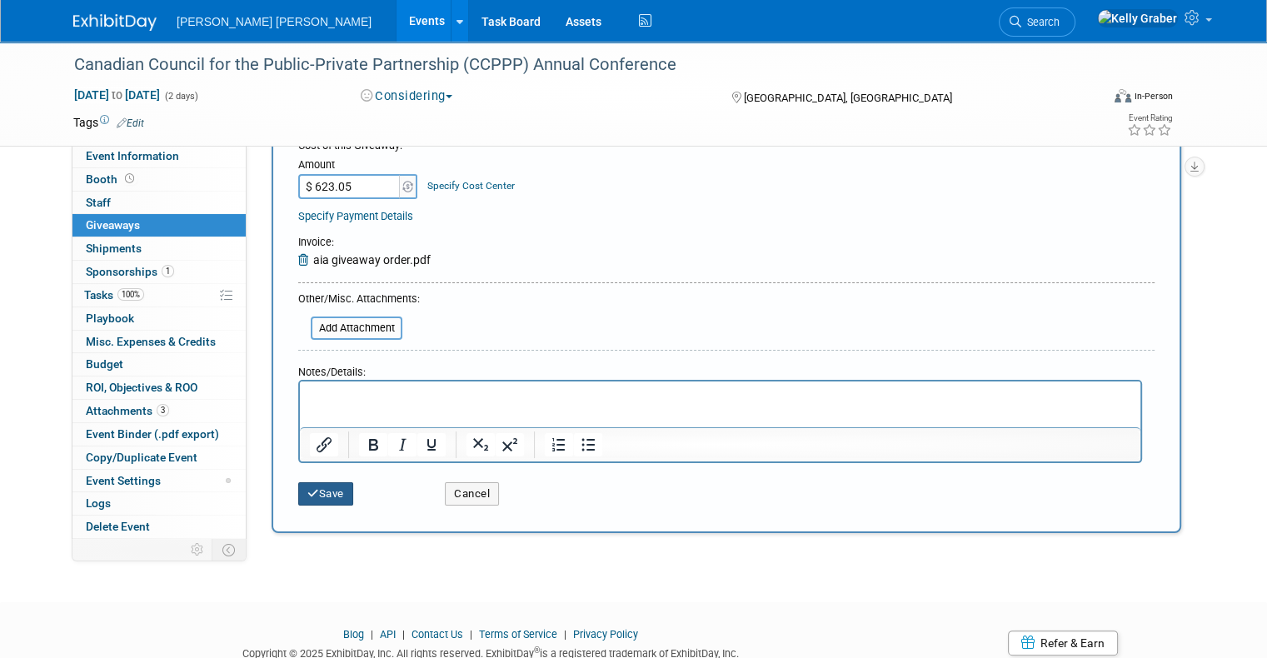
type input "AIA Order Processed"
click at [326, 493] on button "Save" at bounding box center [325, 493] width 55 height 23
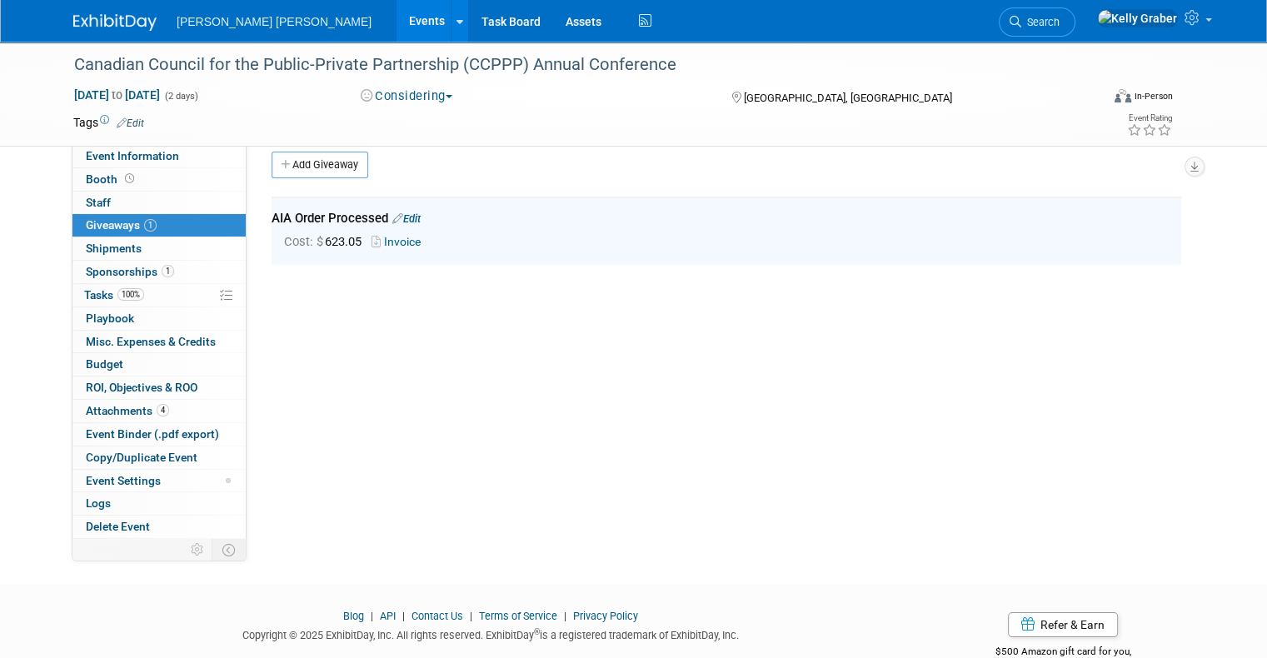
scroll to position [0, 0]
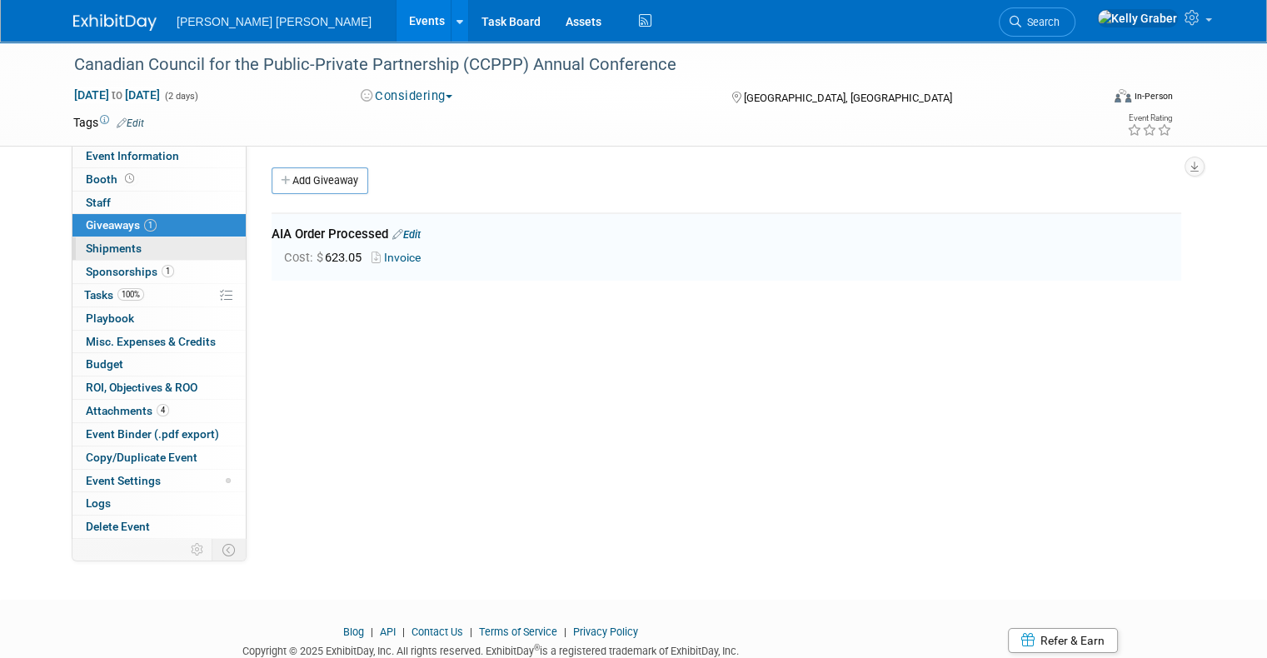
click at [107, 253] on span "Shipments 0" at bounding box center [114, 248] width 56 height 13
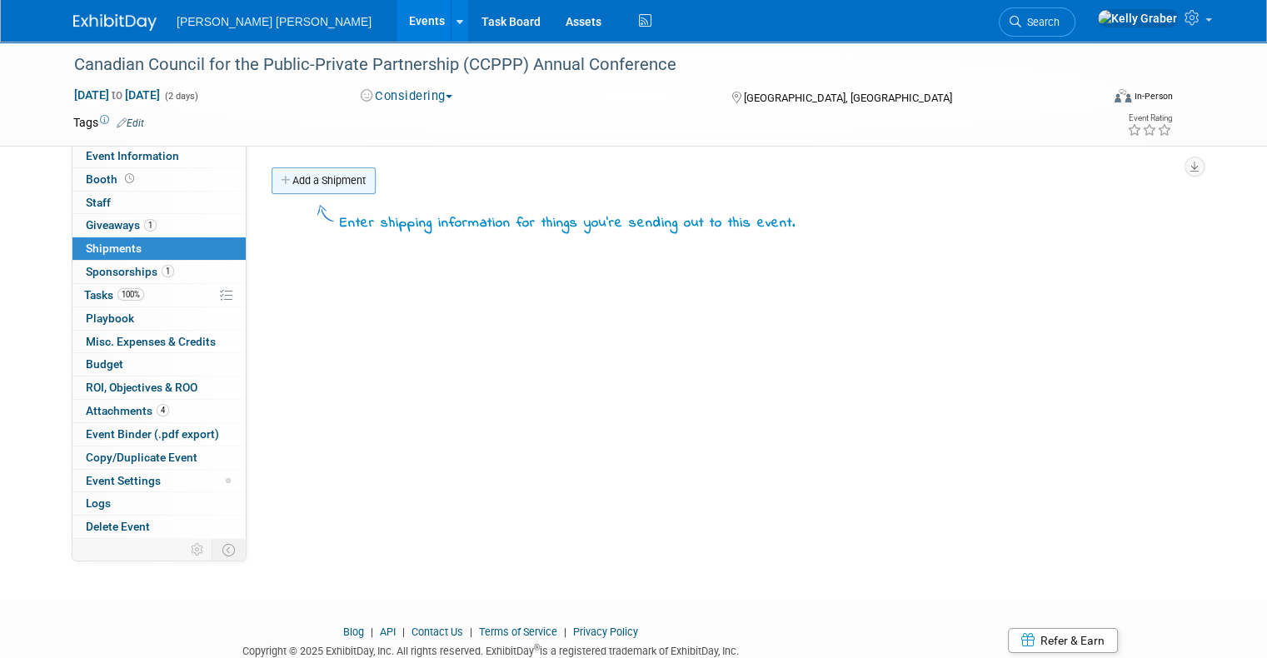
click at [307, 183] on link "Add a Shipment" at bounding box center [324, 180] width 104 height 27
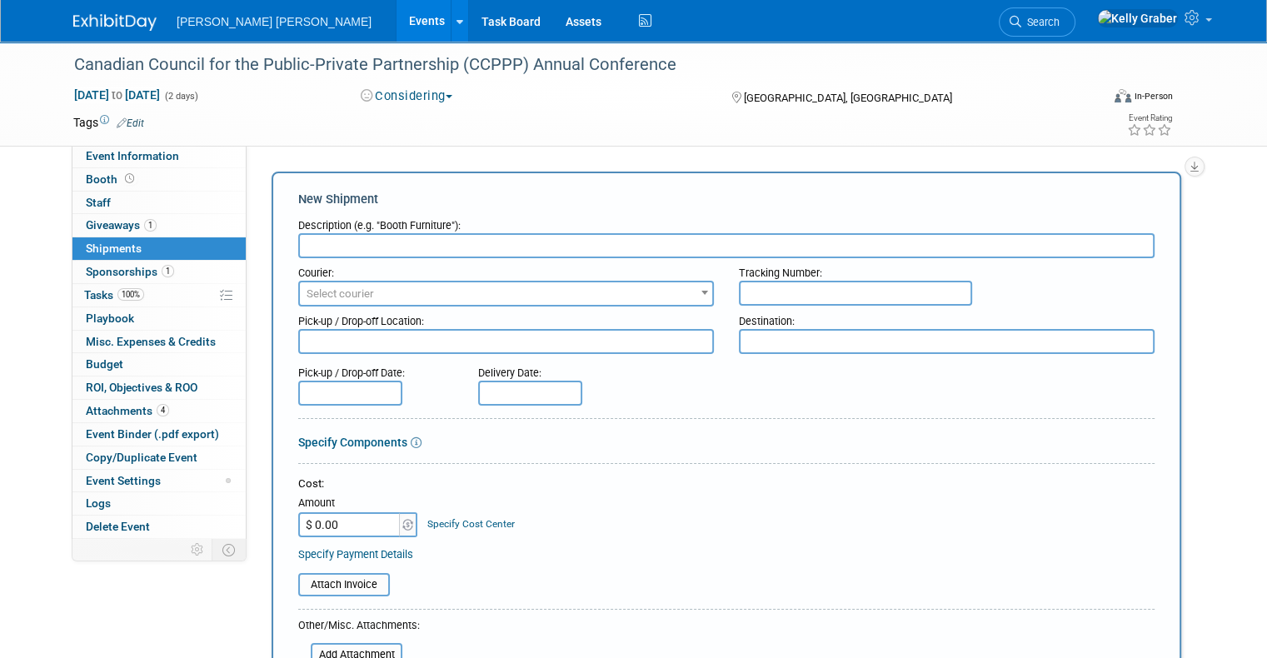
click at [319, 248] on input "text" at bounding box center [726, 245] width 857 height 25
type input "AIA Order"
click at [360, 298] on span "Select courier" at bounding box center [506, 293] width 412 height 23
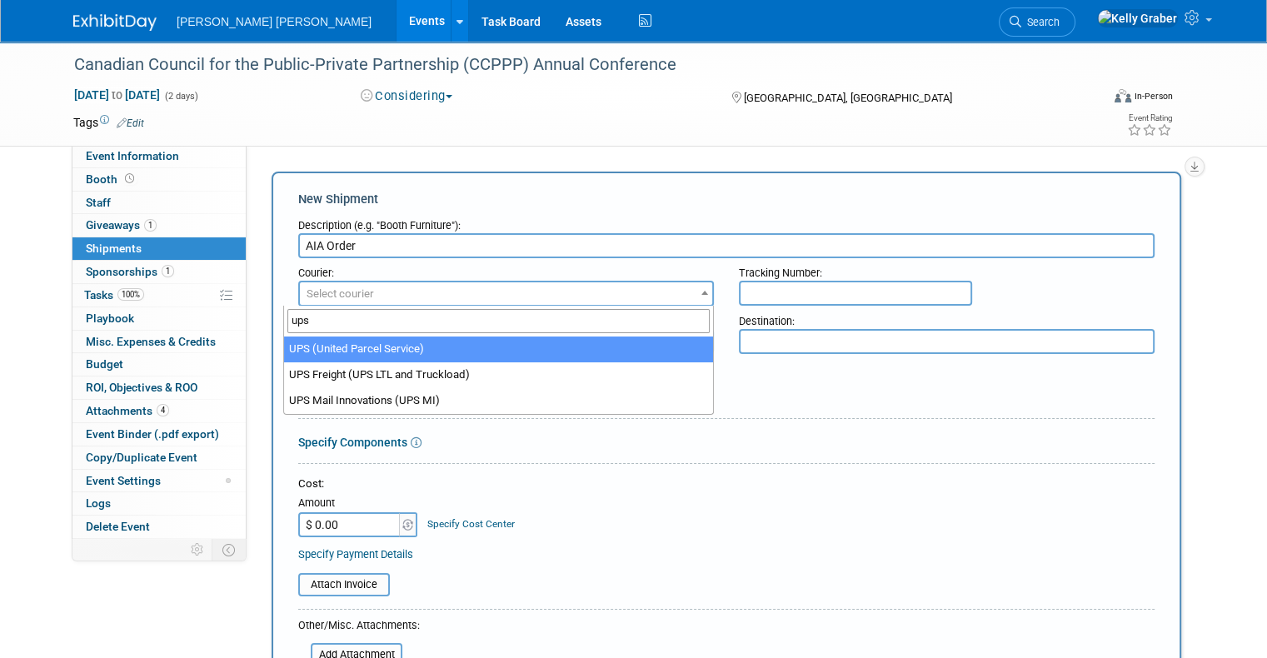
type input "ups"
select select "508"
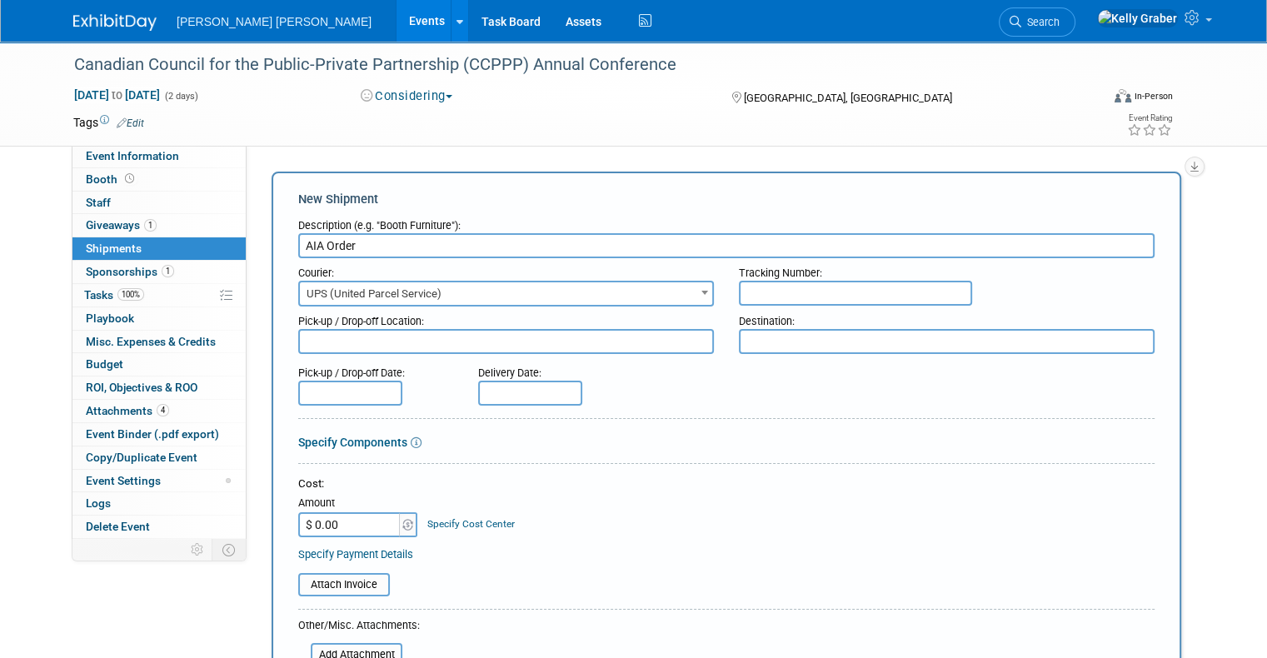
click at [813, 292] on input "text" at bounding box center [855, 293] width 233 height 25
paste input "1ZY829W86852832118"
type input "1ZY829W86852832118"
click at [782, 335] on textarea at bounding box center [947, 341] width 416 height 25
type textarea "Toronto Mott MacDonald Office"
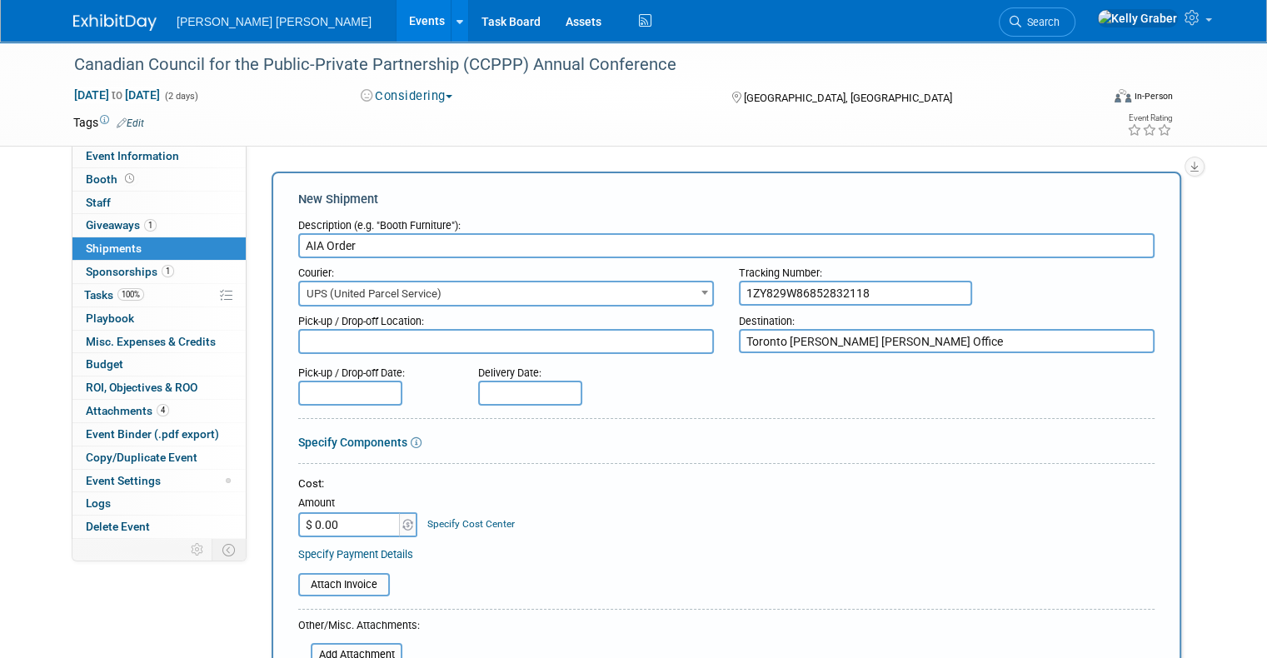
click at [487, 385] on input "text" at bounding box center [530, 393] width 104 height 25
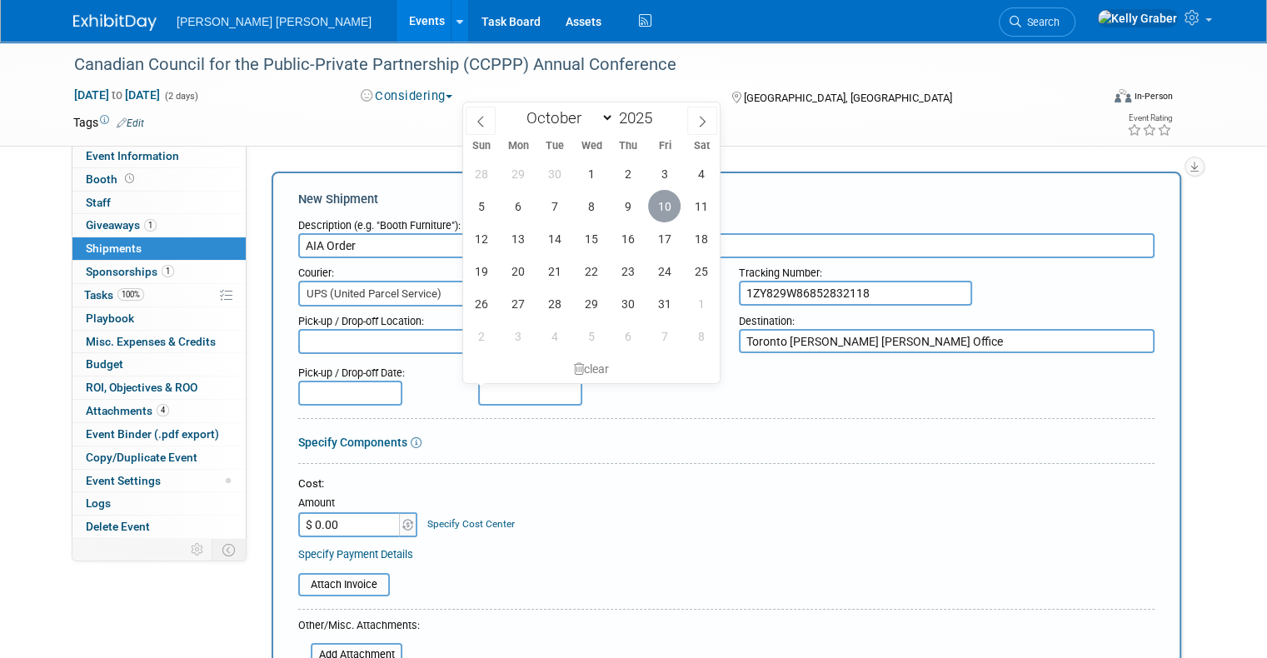
click at [665, 211] on span "10" at bounding box center [664, 206] width 32 height 32
type input "Oct 10, 2025"
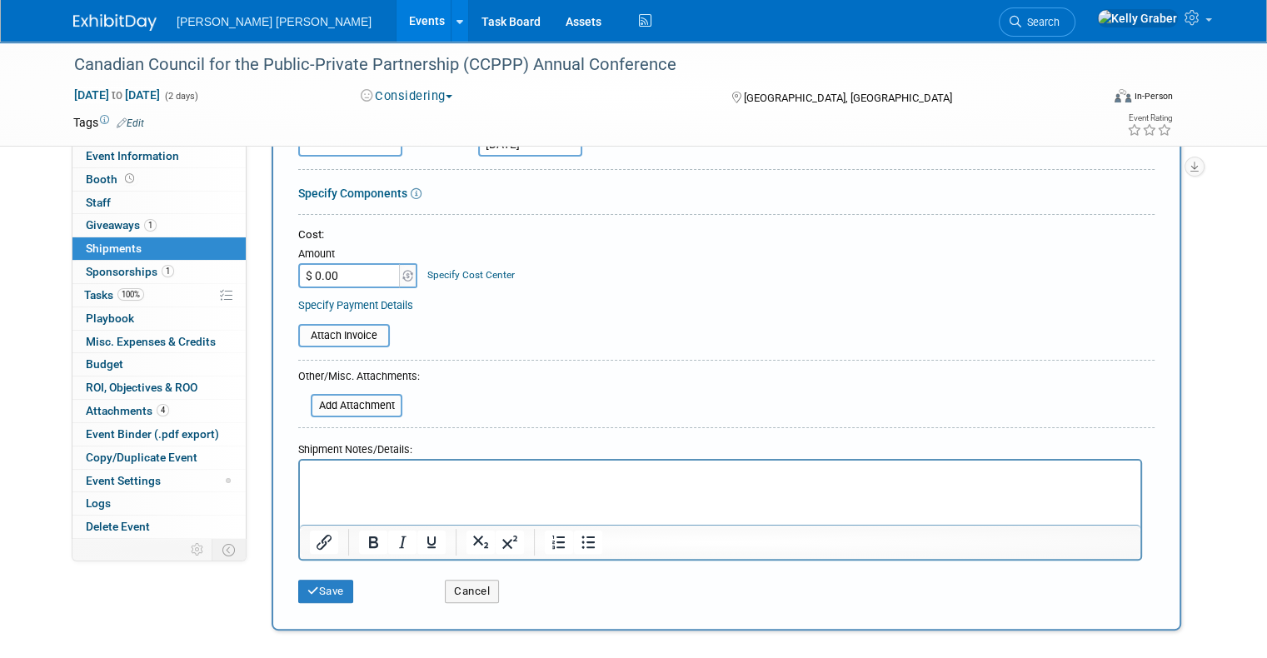
scroll to position [250, 0]
click at [304, 582] on button "Save" at bounding box center [325, 590] width 55 height 23
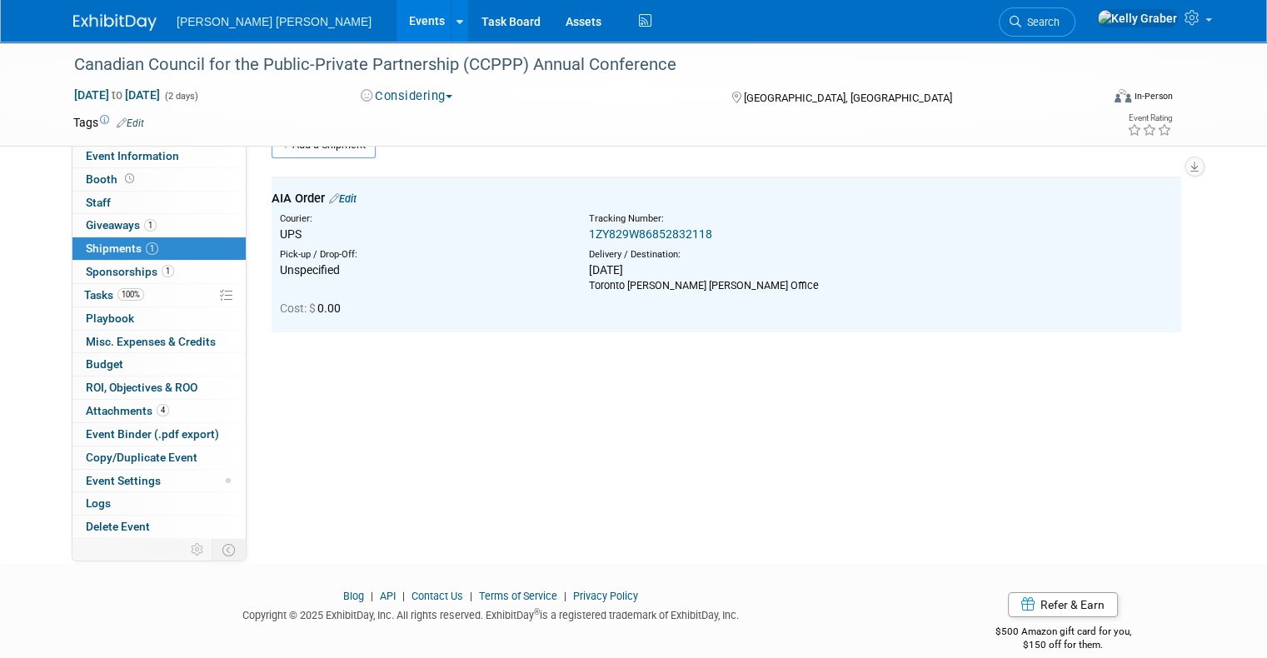
scroll to position [0, 0]
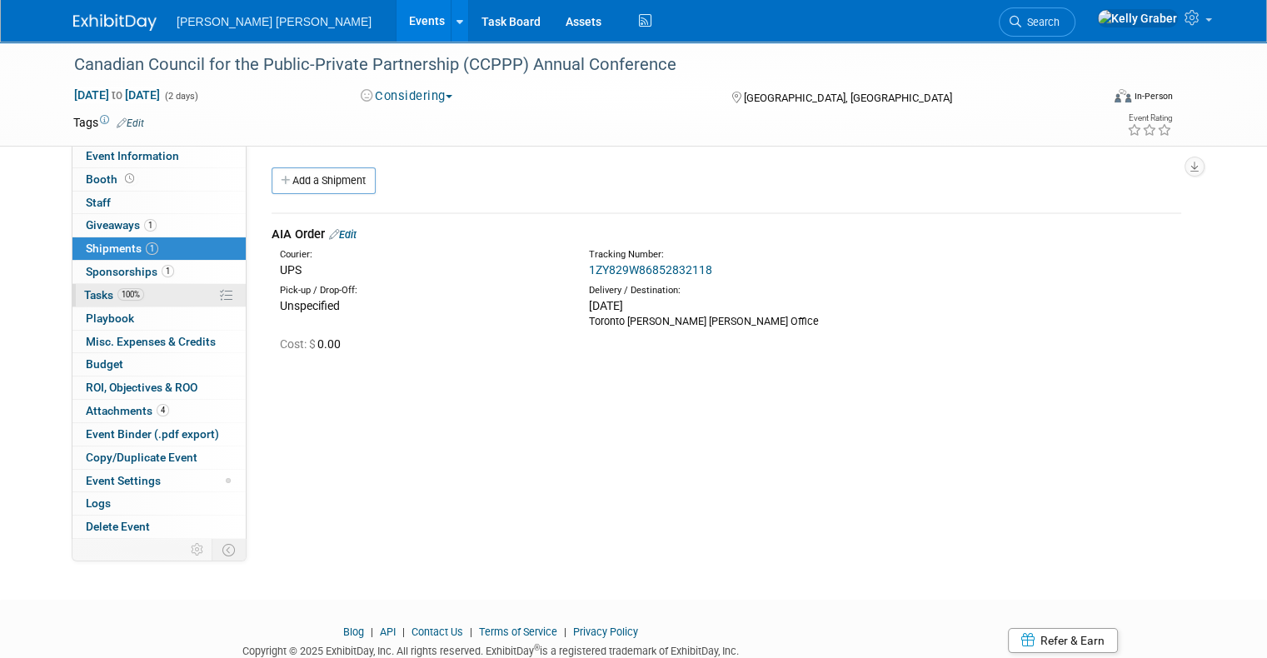
click at [102, 288] on span "Tasks 100%" at bounding box center [114, 294] width 60 height 13
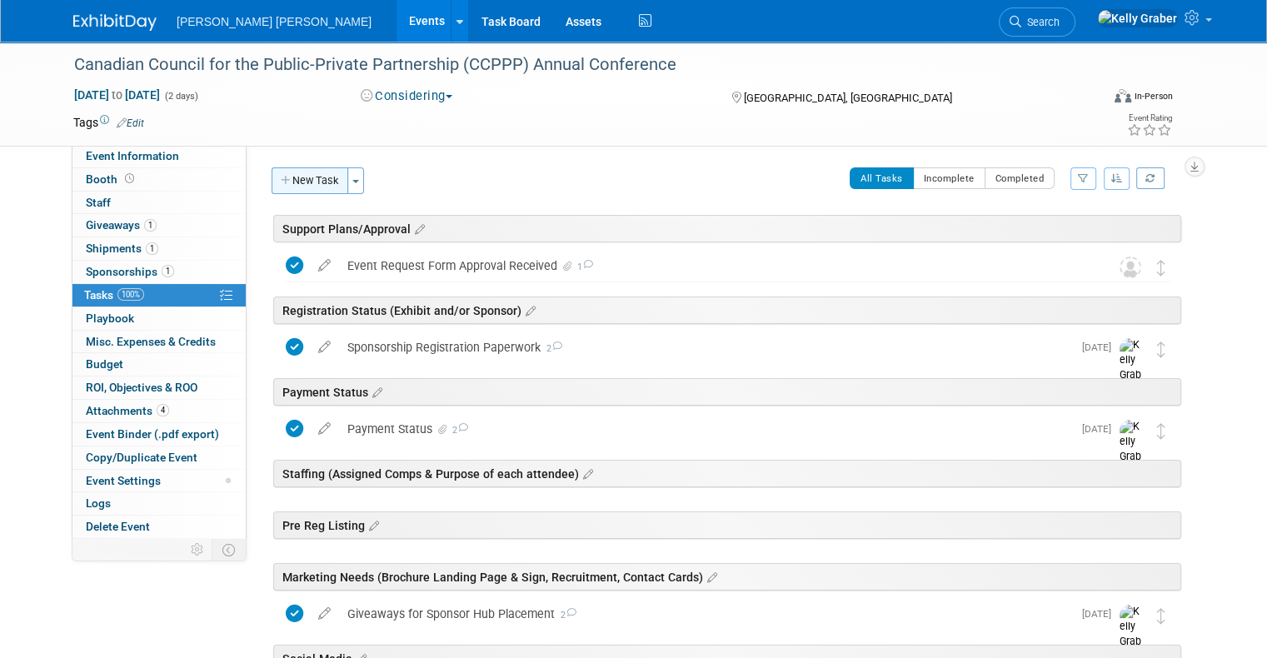
click at [312, 183] on button "New Task" at bounding box center [310, 180] width 77 height 27
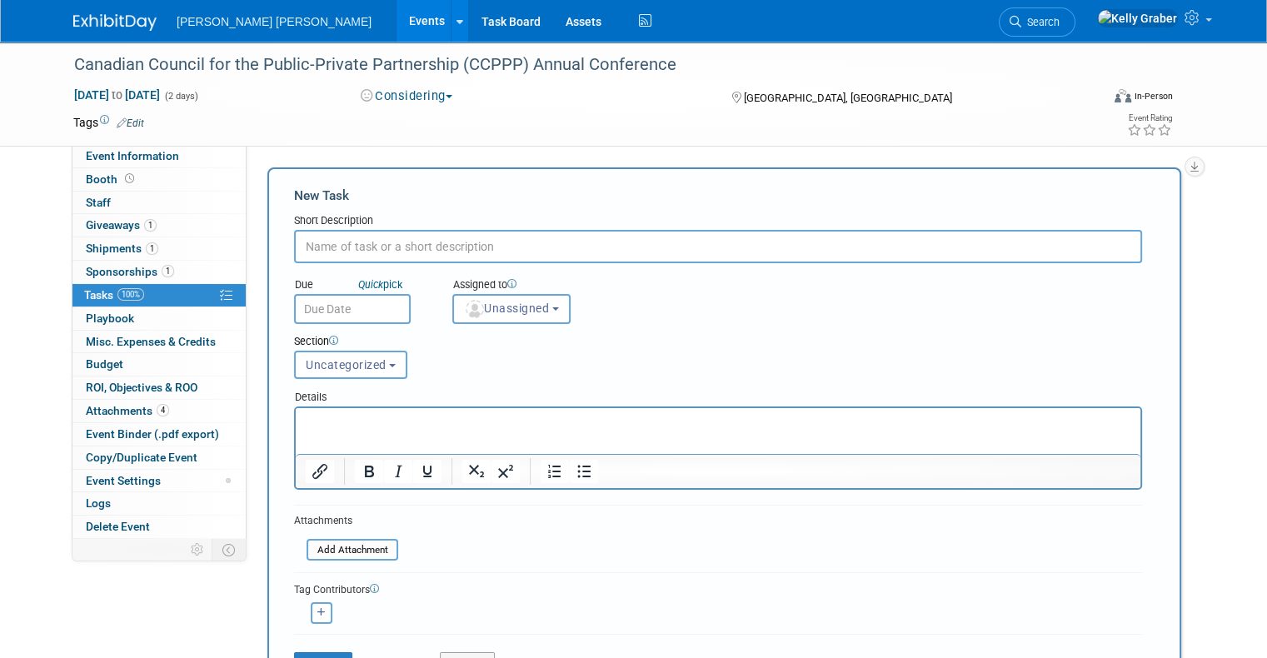
click at [387, 247] on input "text" at bounding box center [718, 246] width 848 height 33
type input "Social Media Graphics"
click at [363, 308] on input "text" at bounding box center [352, 309] width 117 height 30
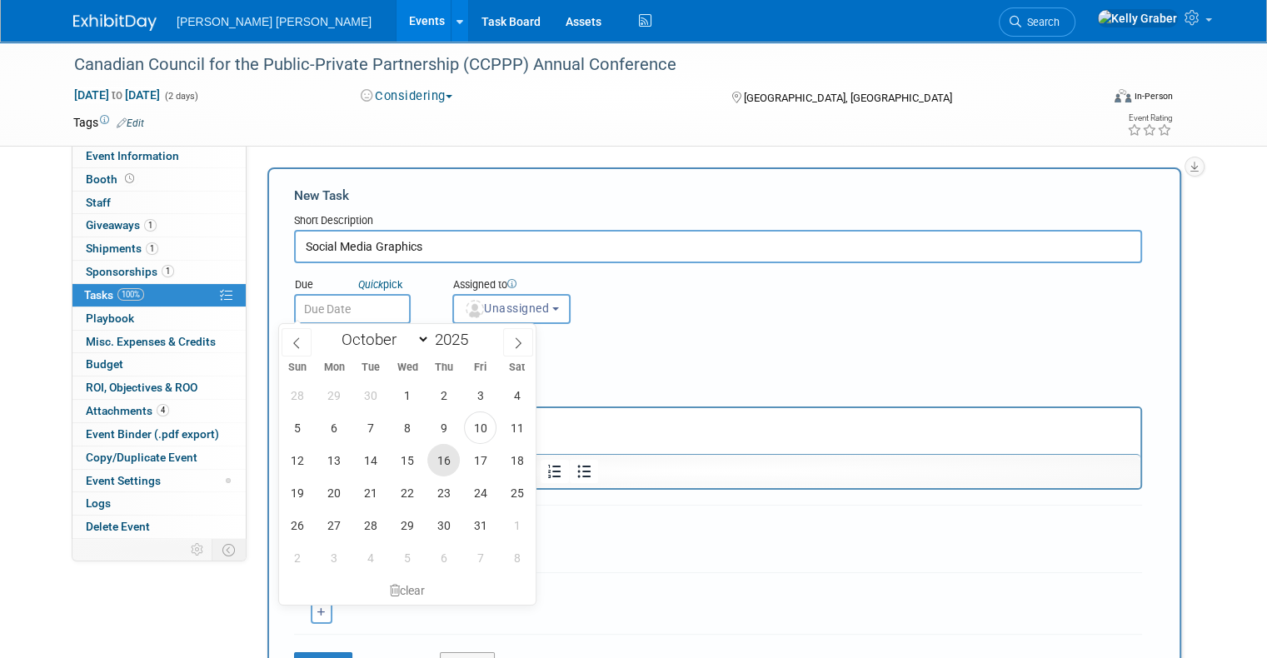
click at [432, 462] on span "16" at bounding box center [443, 460] width 32 height 32
type input "Oct 16, 2025"
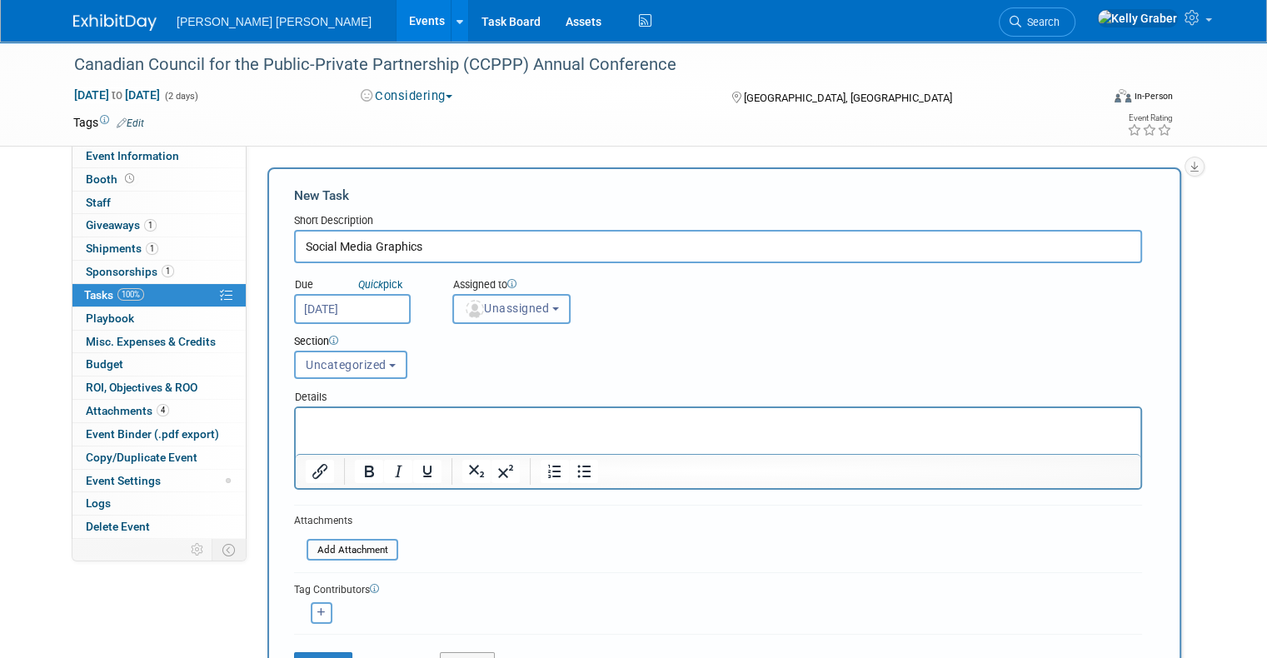
drag, startPoint x: 485, startPoint y: 308, endPoint x: 487, endPoint y: 337, distance: 29.2
click at [486, 308] on span "Unassigned" at bounding box center [506, 308] width 85 height 13
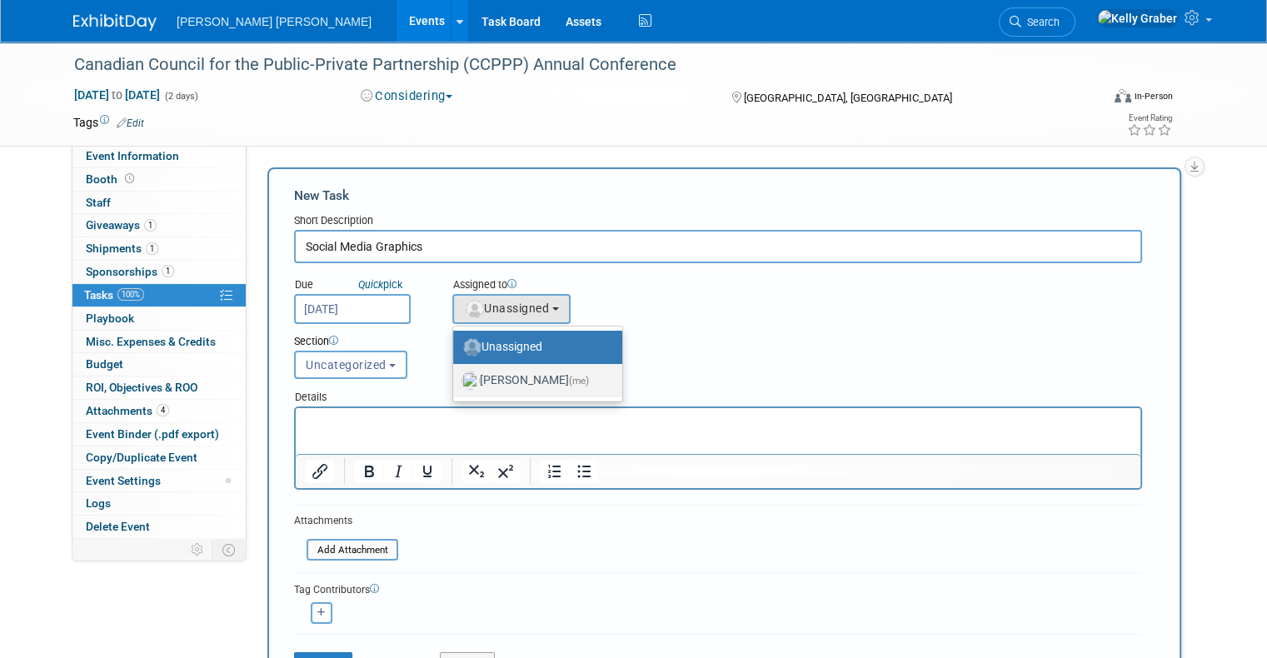
click at [489, 388] on label "Kelly Graber (me)" at bounding box center [534, 380] width 144 height 27
click at [456, 384] on input "Kelly Graber (me)" at bounding box center [450, 378] width 11 height 11
select select "ec37184c-c01f-4f21-939d-fe7fd02e2e7e"
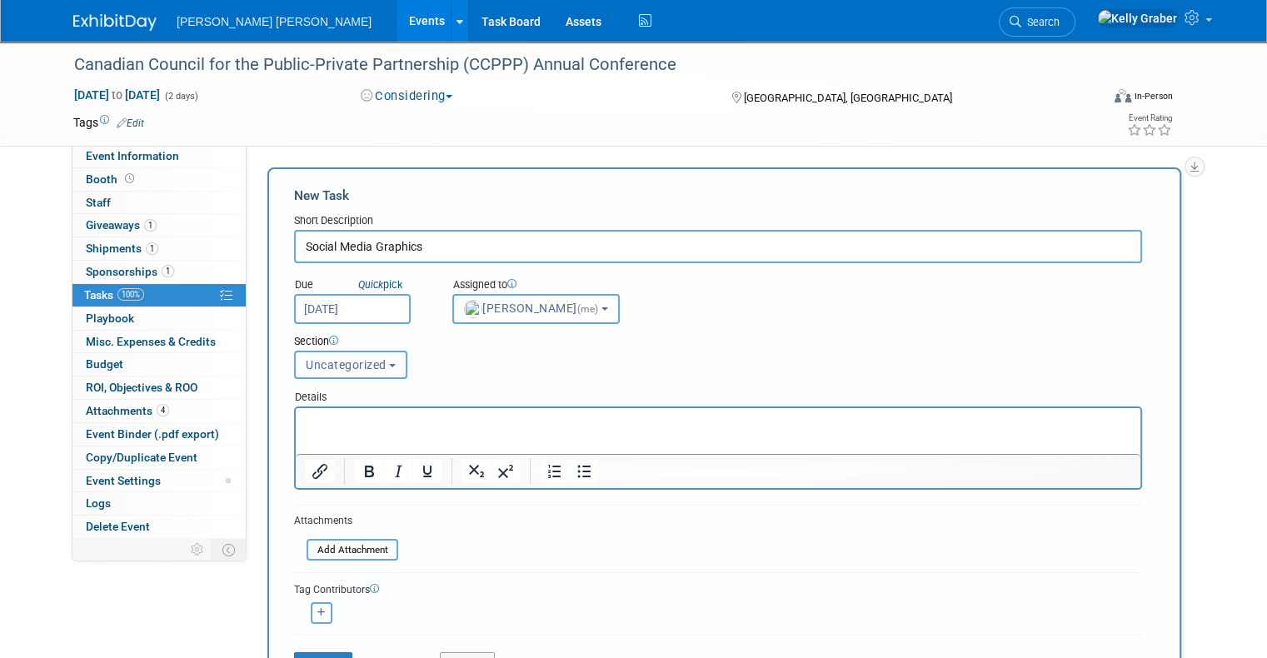
click at [340, 369] on span "Uncategorized" at bounding box center [346, 364] width 81 height 13
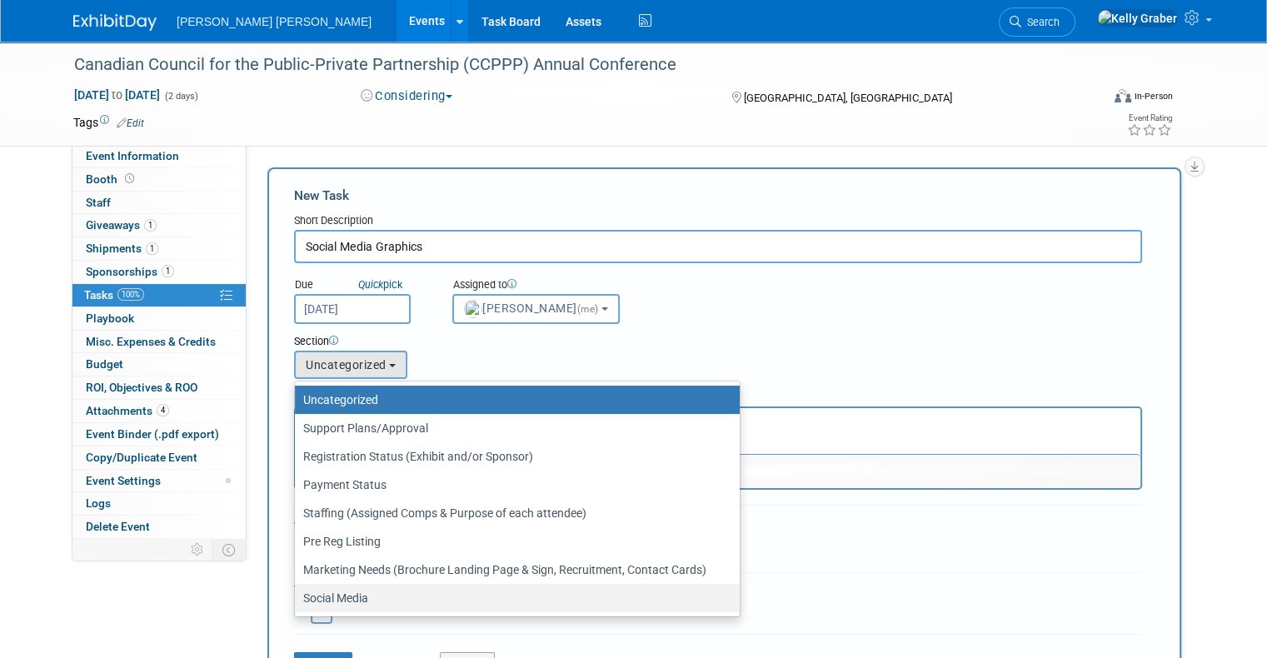
click at [342, 587] on label "Social Media" at bounding box center [513, 598] width 420 height 22
click at [297, 593] on input "Social Media" at bounding box center [292, 598] width 11 height 11
select select "11267558"
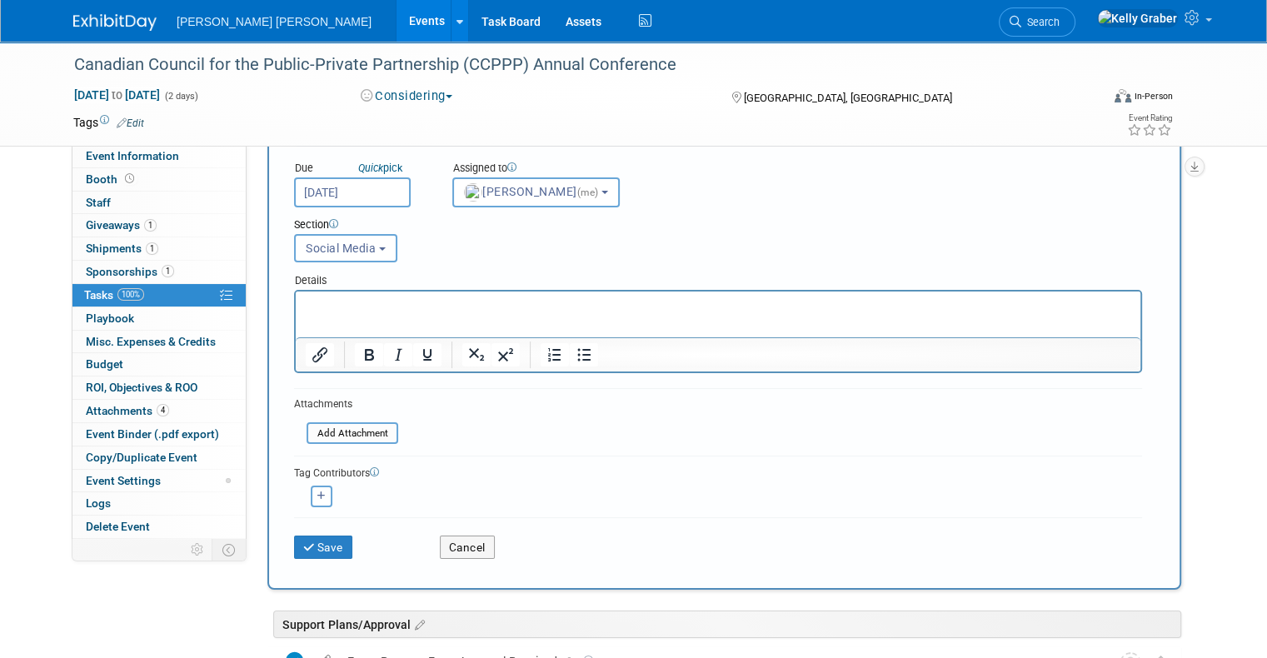
scroll to position [333, 0]
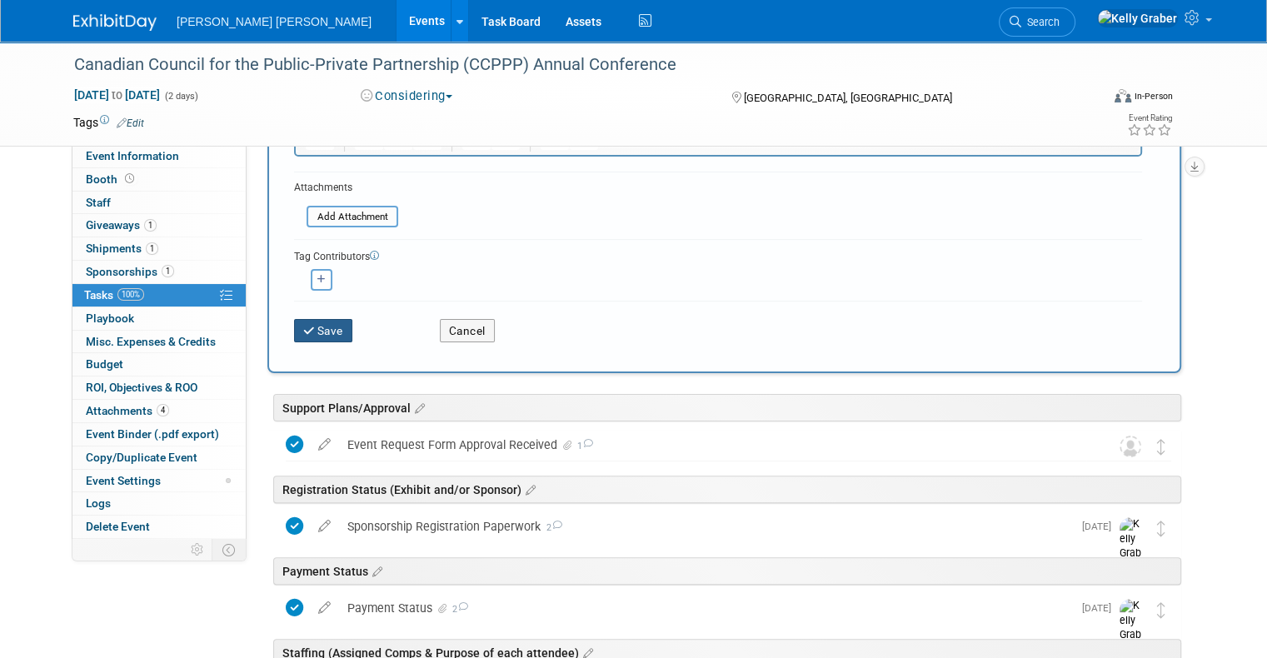
click at [307, 327] on button "Save" at bounding box center [323, 330] width 58 height 23
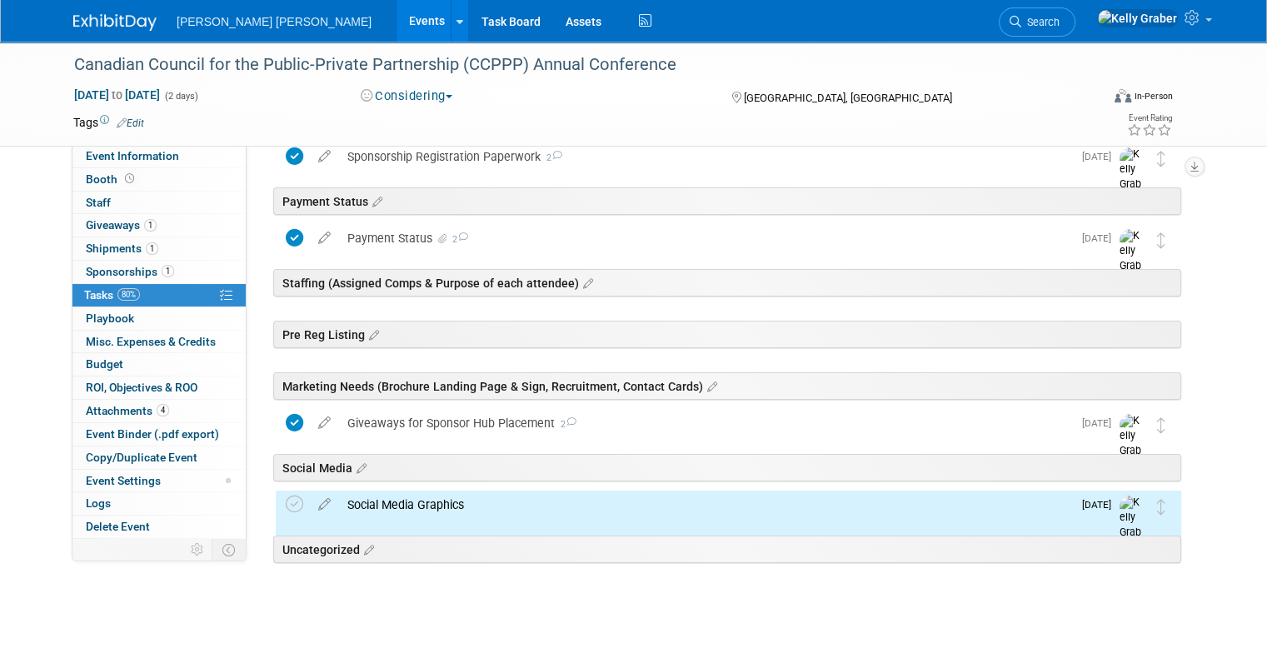
scroll to position [206, 0]
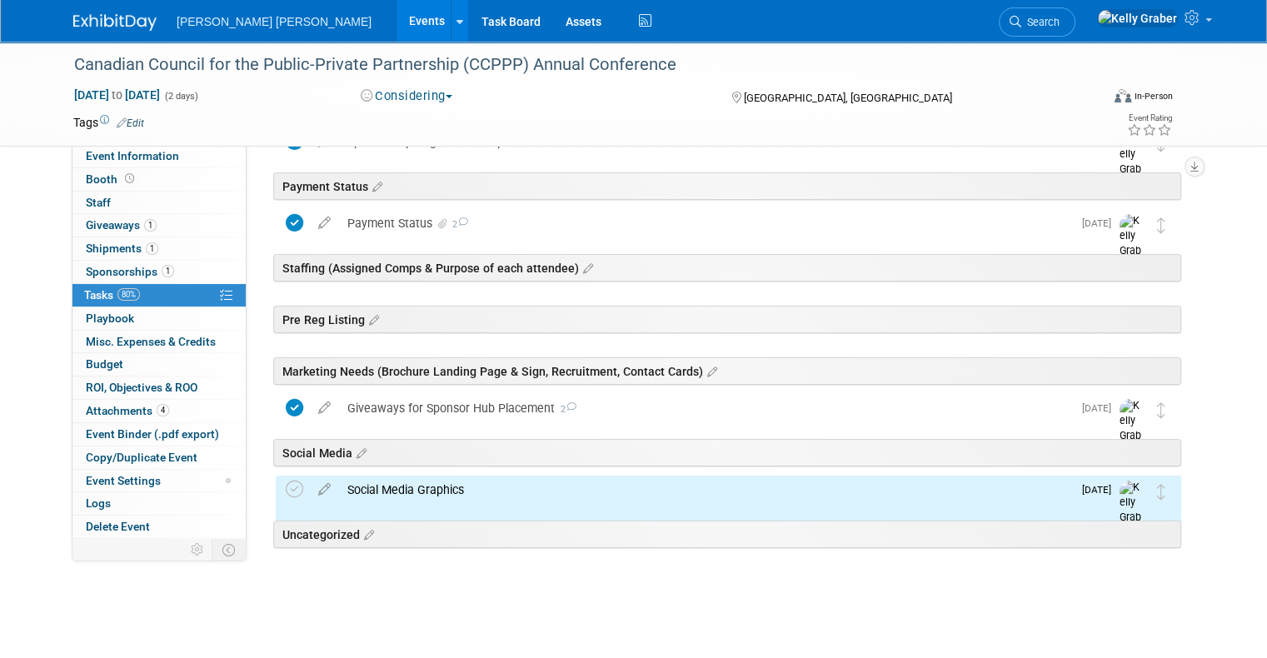
click at [421, 479] on div "Social Media Graphics" at bounding box center [705, 490] width 733 height 28
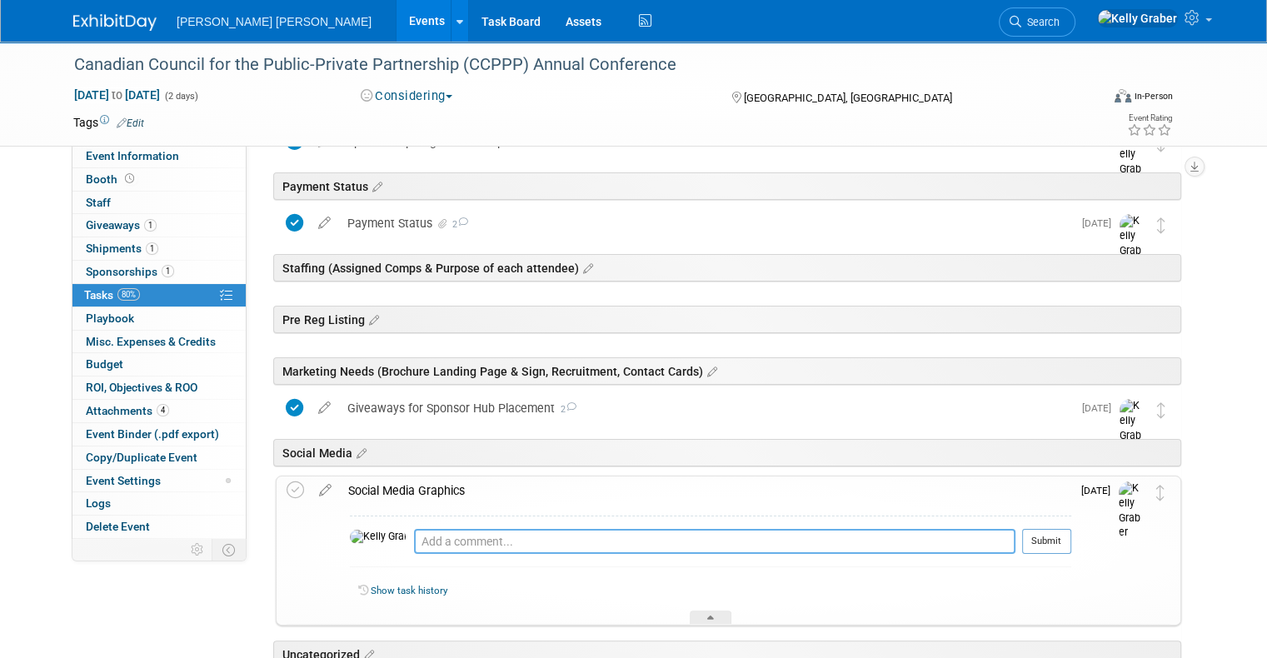
click at [435, 533] on textarea at bounding box center [715, 541] width 602 height 25
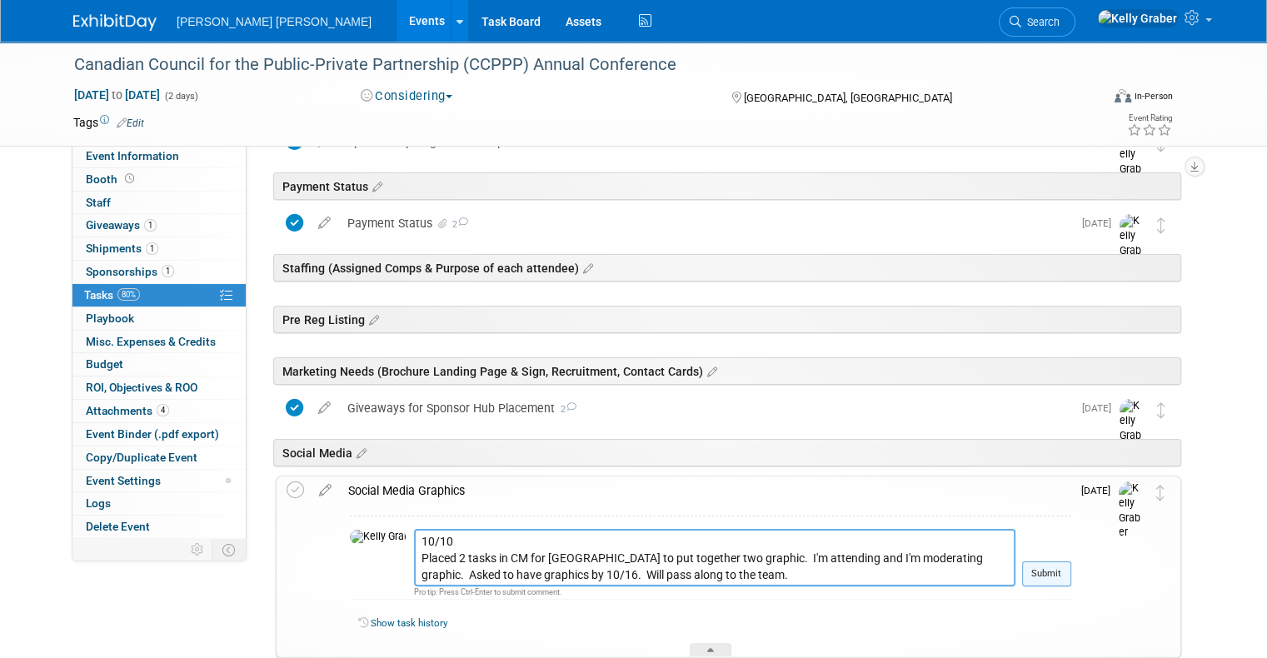
type textarea "10/10 Placed 2 tasks in CM for Elbe to put together two graphic. I'm attending …"
click at [1067, 572] on button "Submit" at bounding box center [1046, 574] width 49 height 25
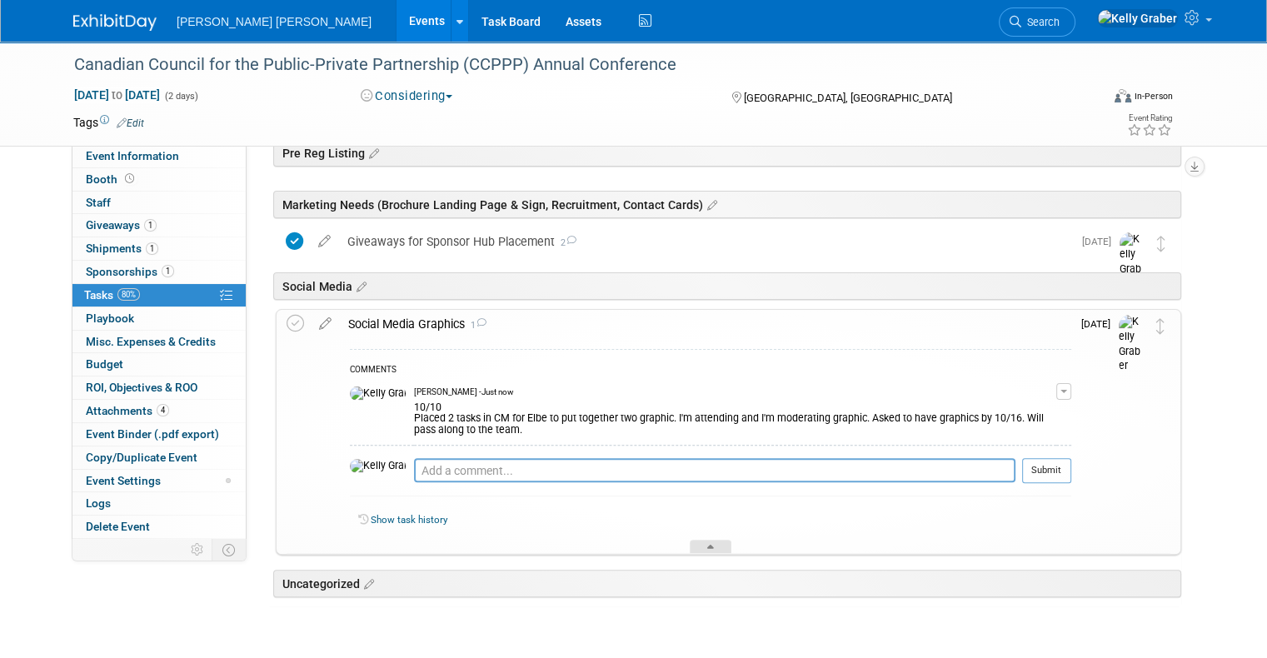
click at [700, 548] on div at bounding box center [711, 547] width 42 height 14
